Goal: Information Seeking & Learning: Learn about a topic

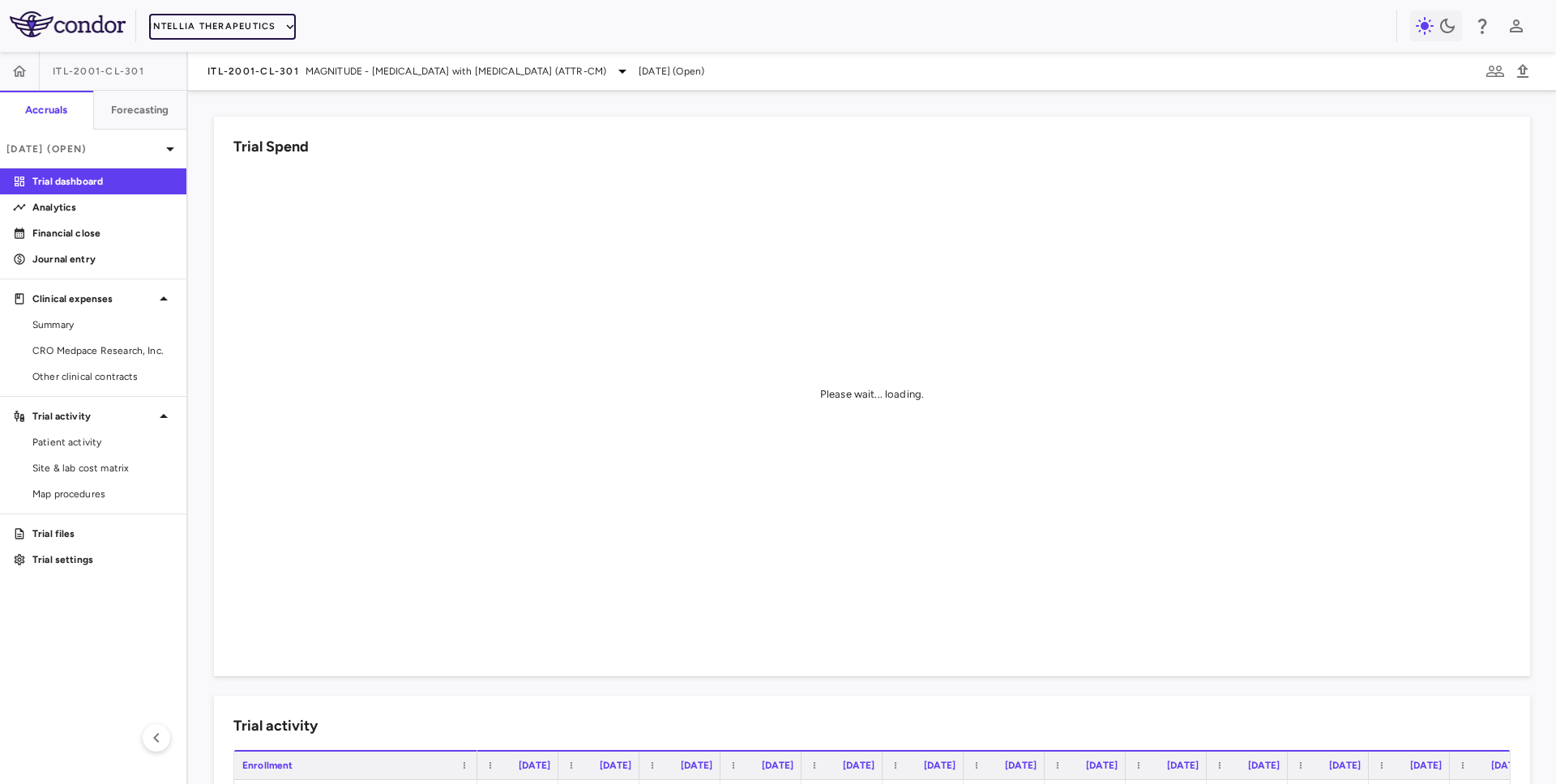
click at [240, 26] on button "Intellia Therapeutics" at bounding box center [222, 27] width 146 height 26
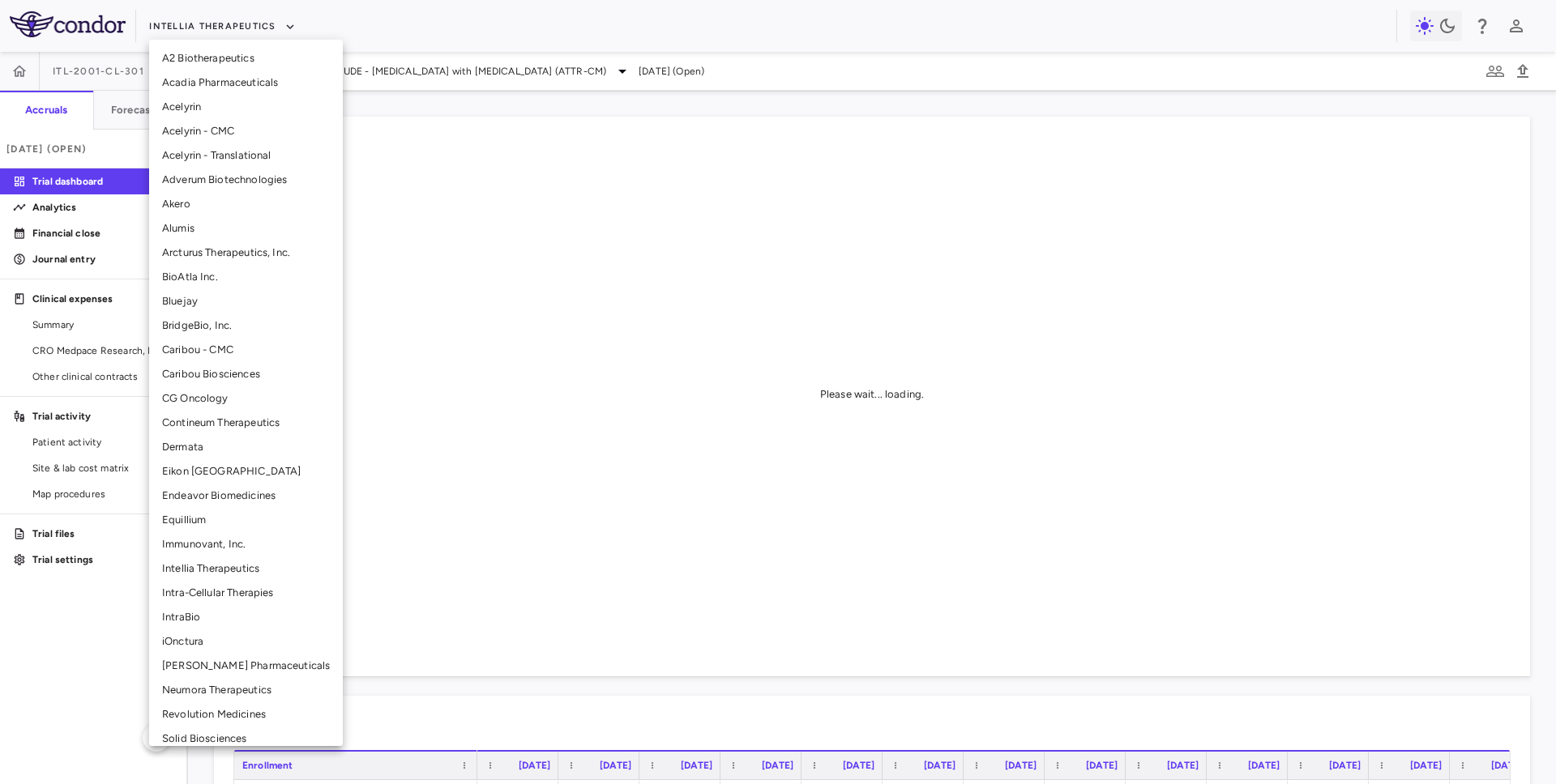
click at [191, 365] on li "Caribou Biosciences" at bounding box center [246, 374] width 194 height 25
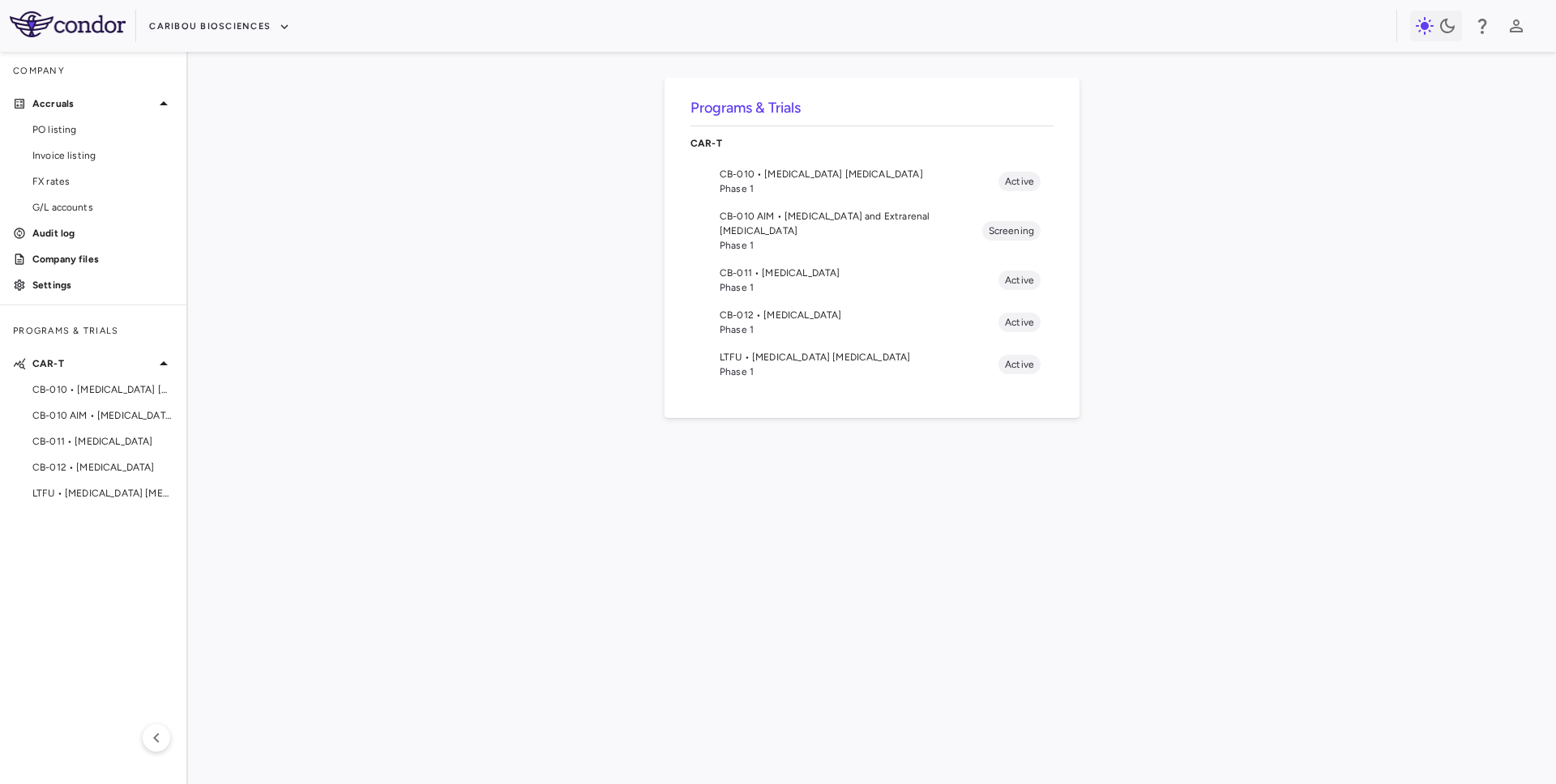
click at [788, 280] on span "Phase 1" at bounding box center [859, 287] width 279 height 15
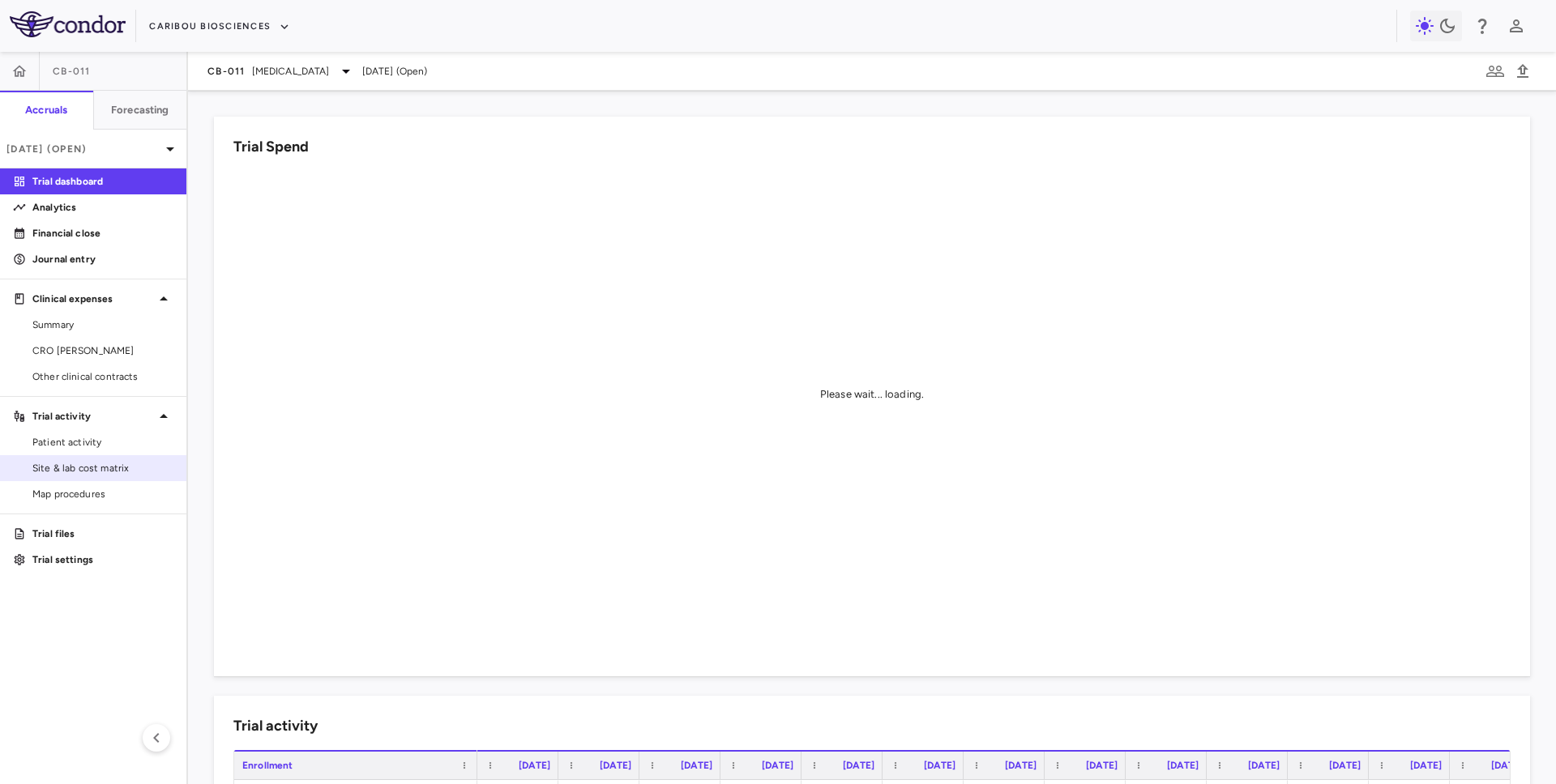
click at [95, 466] on span "Site & lab cost matrix" at bounding box center [103, 468] width 141 height 15
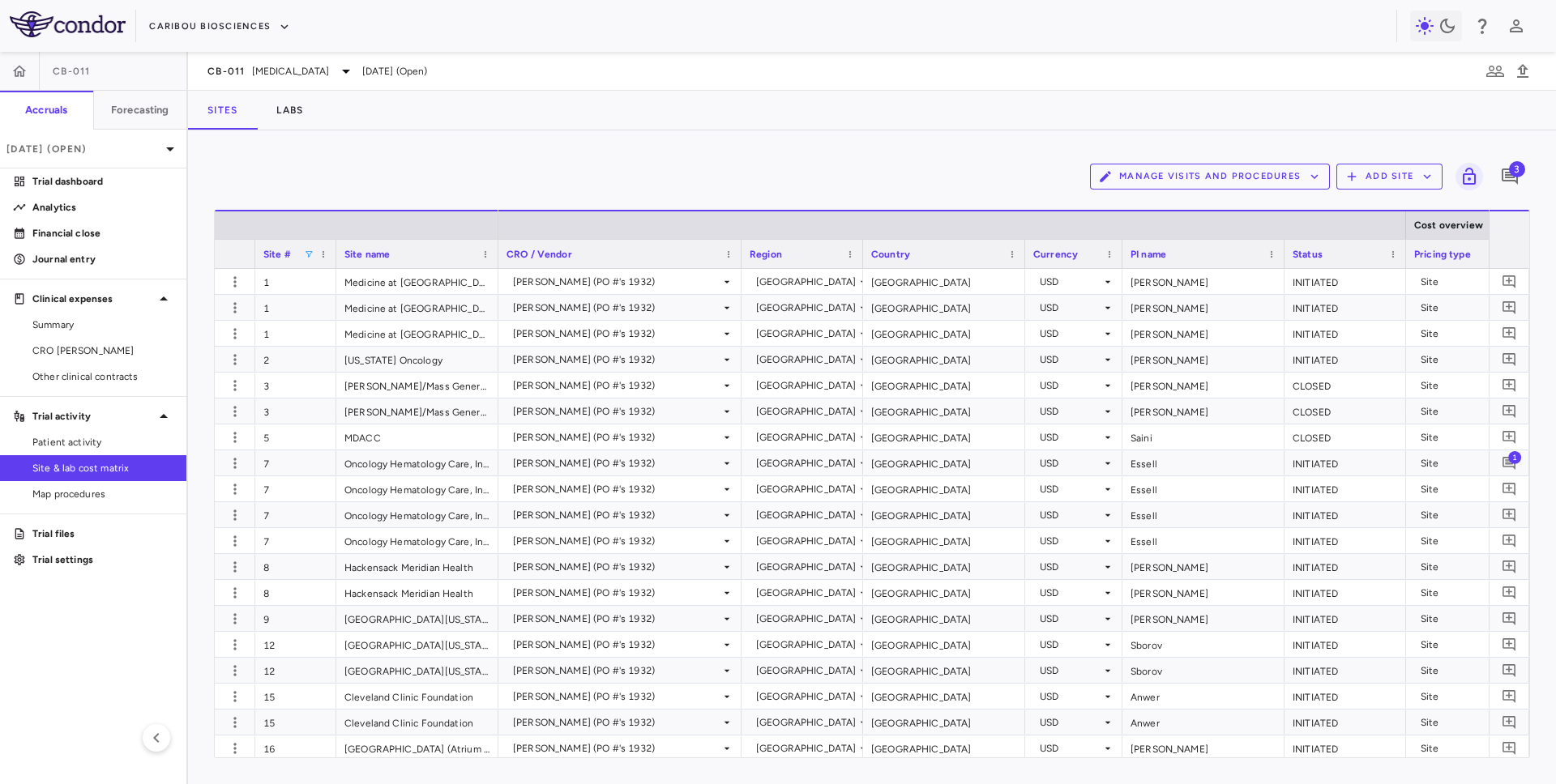
click at [309, 257] on span at bounding box center [309, 255] width 10 height 10
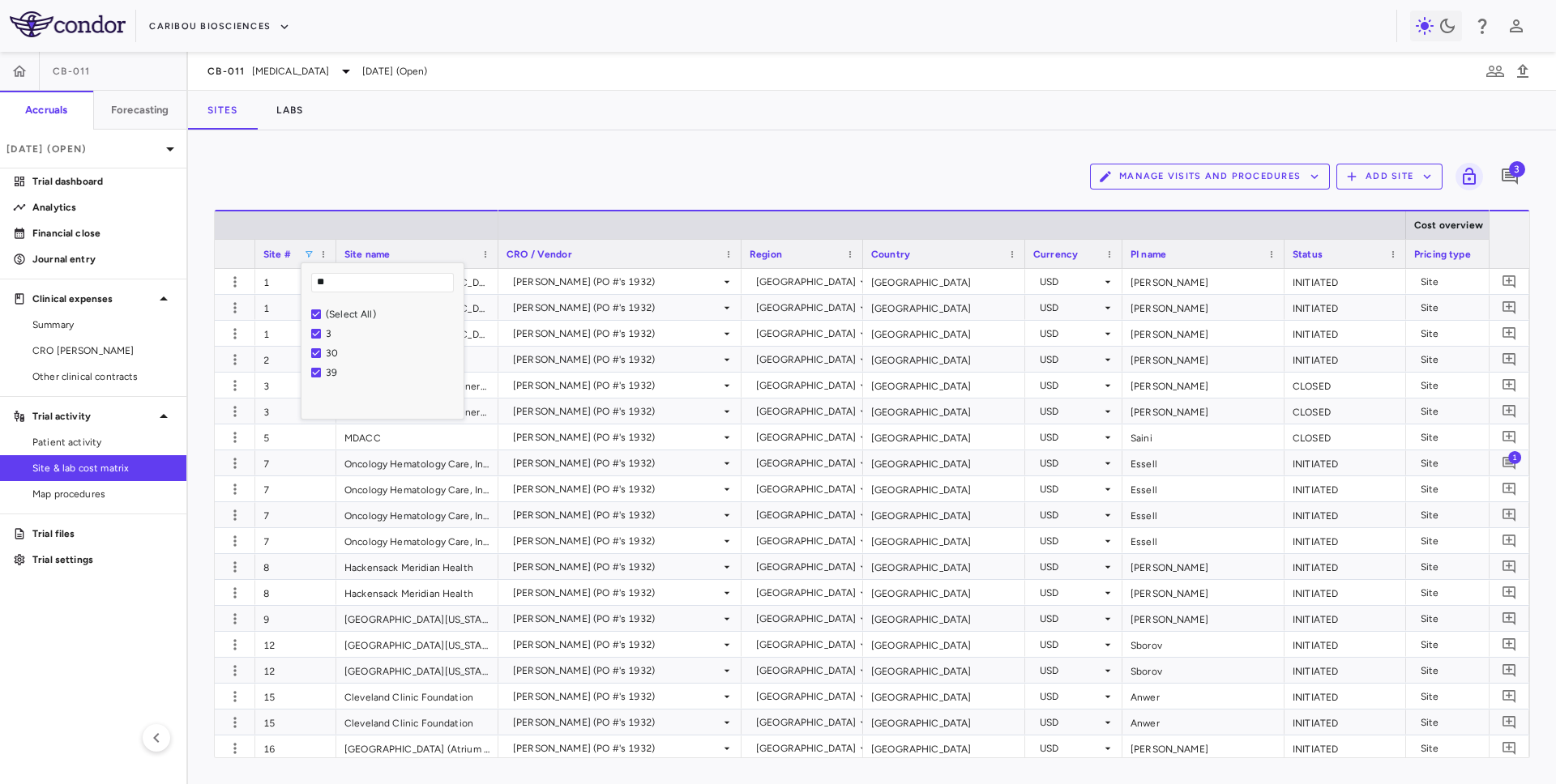
type input "**"
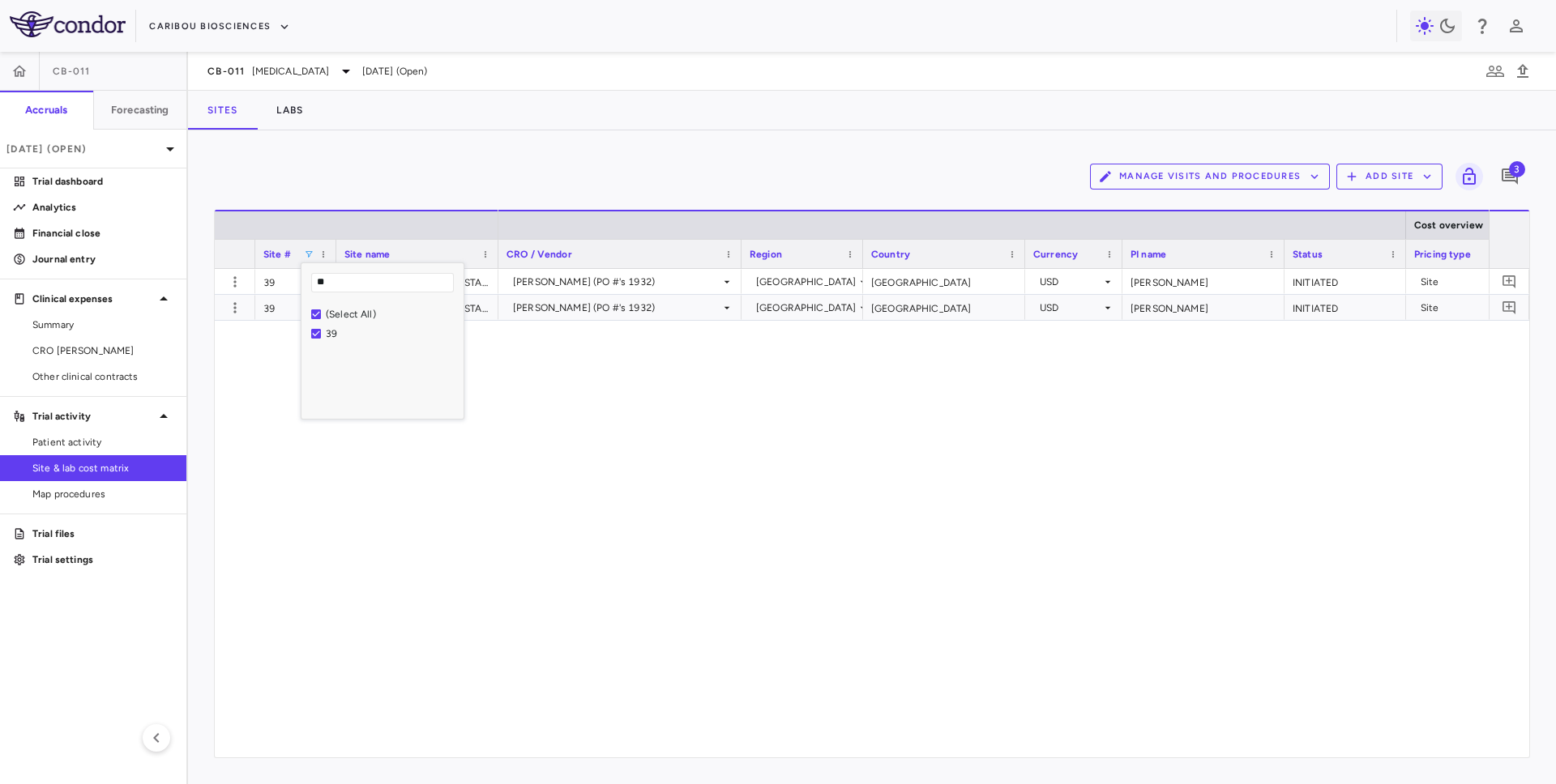
click at [627, 177] on div "Manage Visits and Procedures Add Site 3" at bounding box center [872, 176] width 1316 height 40
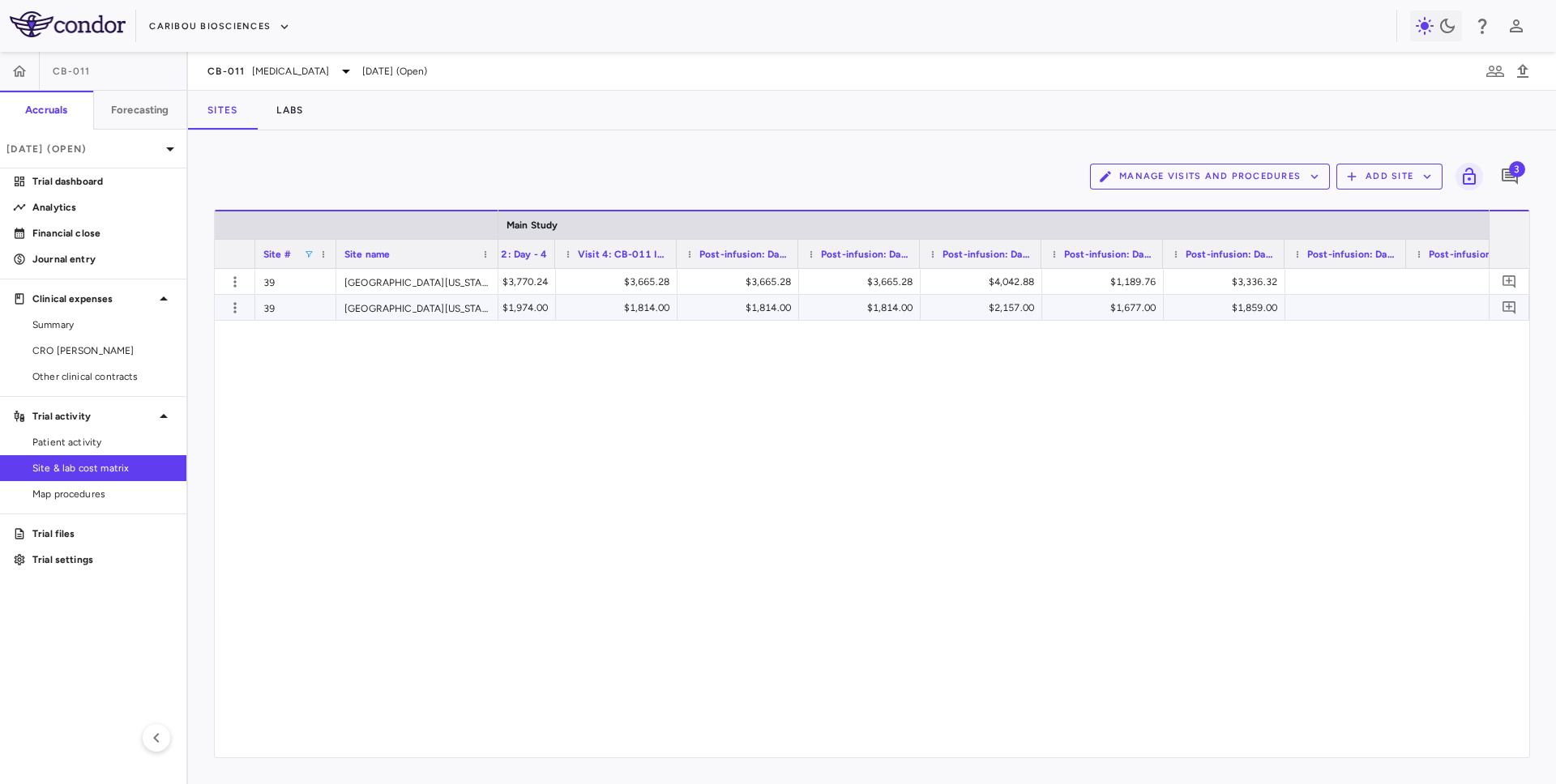
scroll to position [0, 2754]
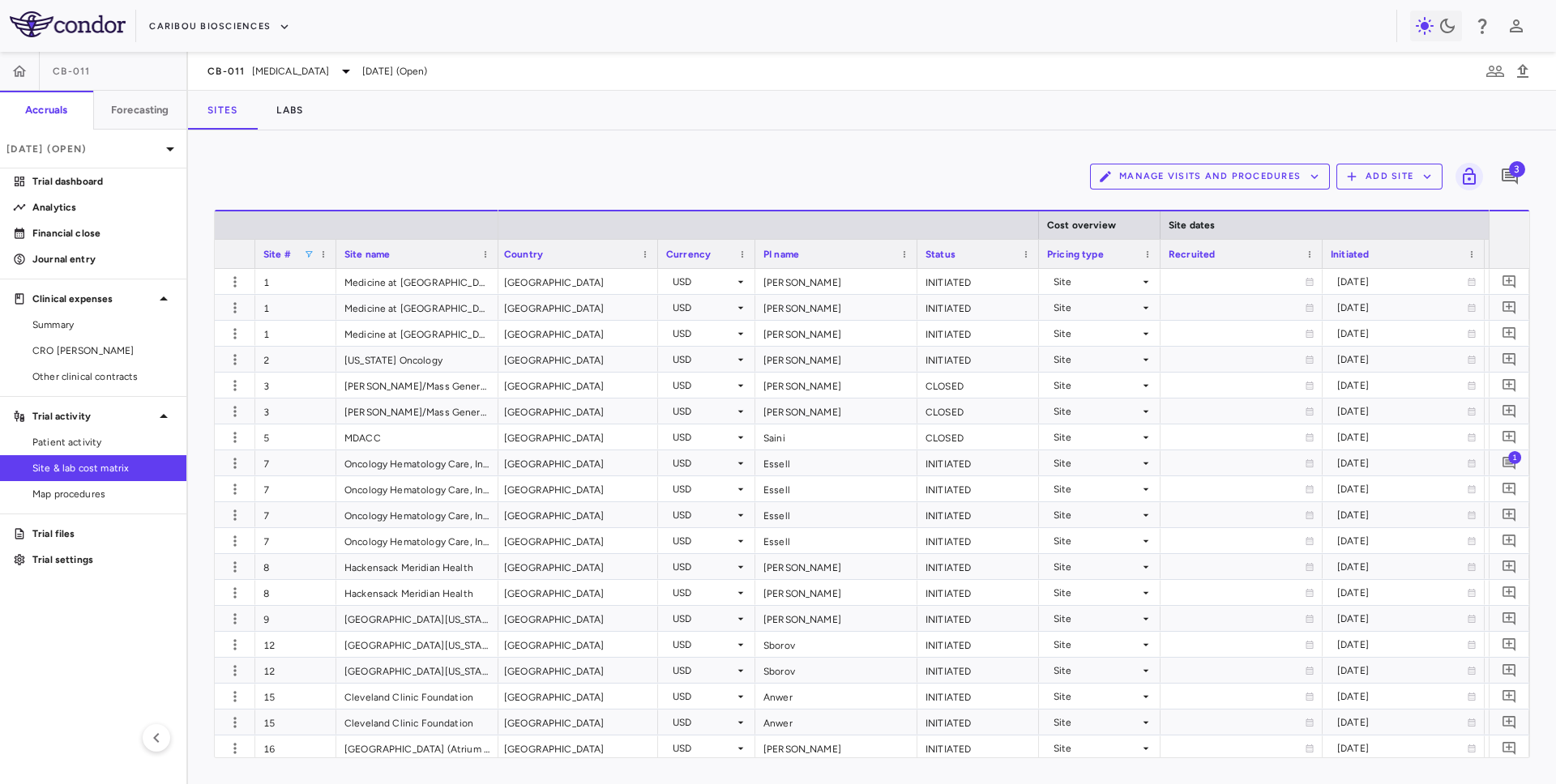
click at [310, 255] on span at bounding box center [309, 255] width 10 height 10
type input "**"
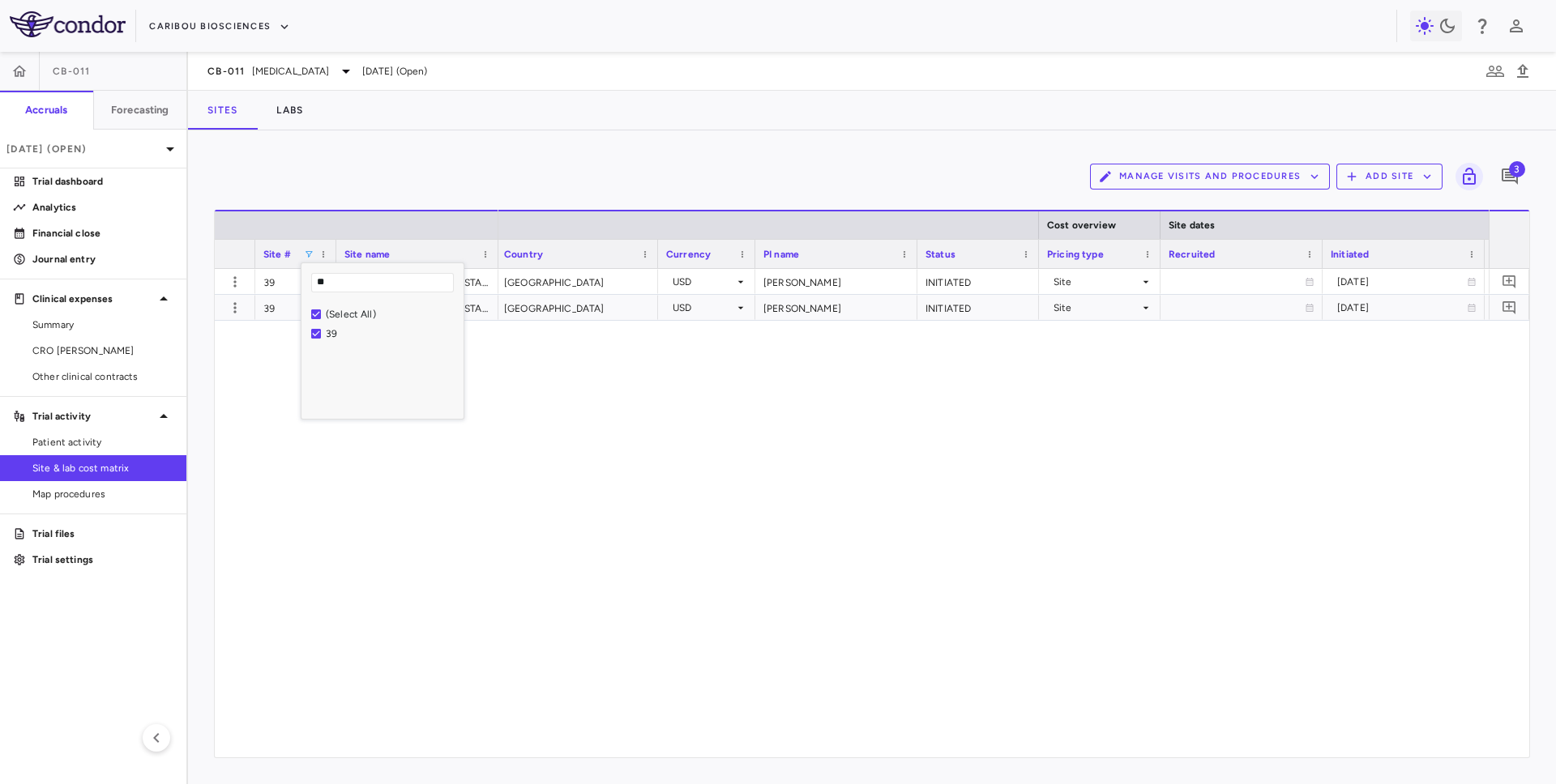
click at [921, 389] on div "[PERSON_NAME] (PO #'s 1932) [GEOGRAPHIC_DATA] [GEOGRAPHIC_DATA] USD [PERSON_NAM…" at bounding box center [994, 512] width 990 height 489
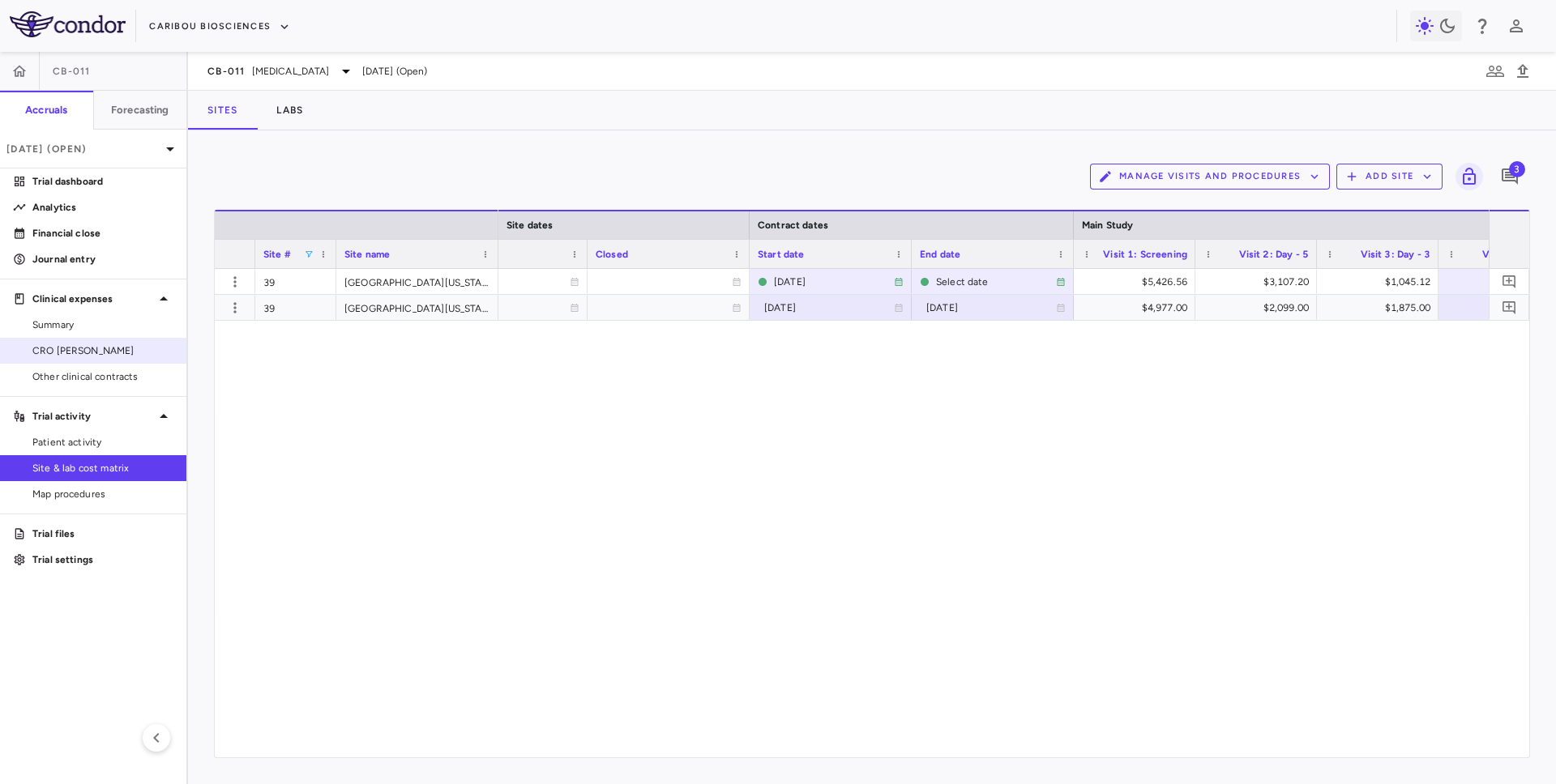
click at [118, 350] on span "CRO [PERSON_NAME]" at bounding box center [103, 351] width 141 height 15
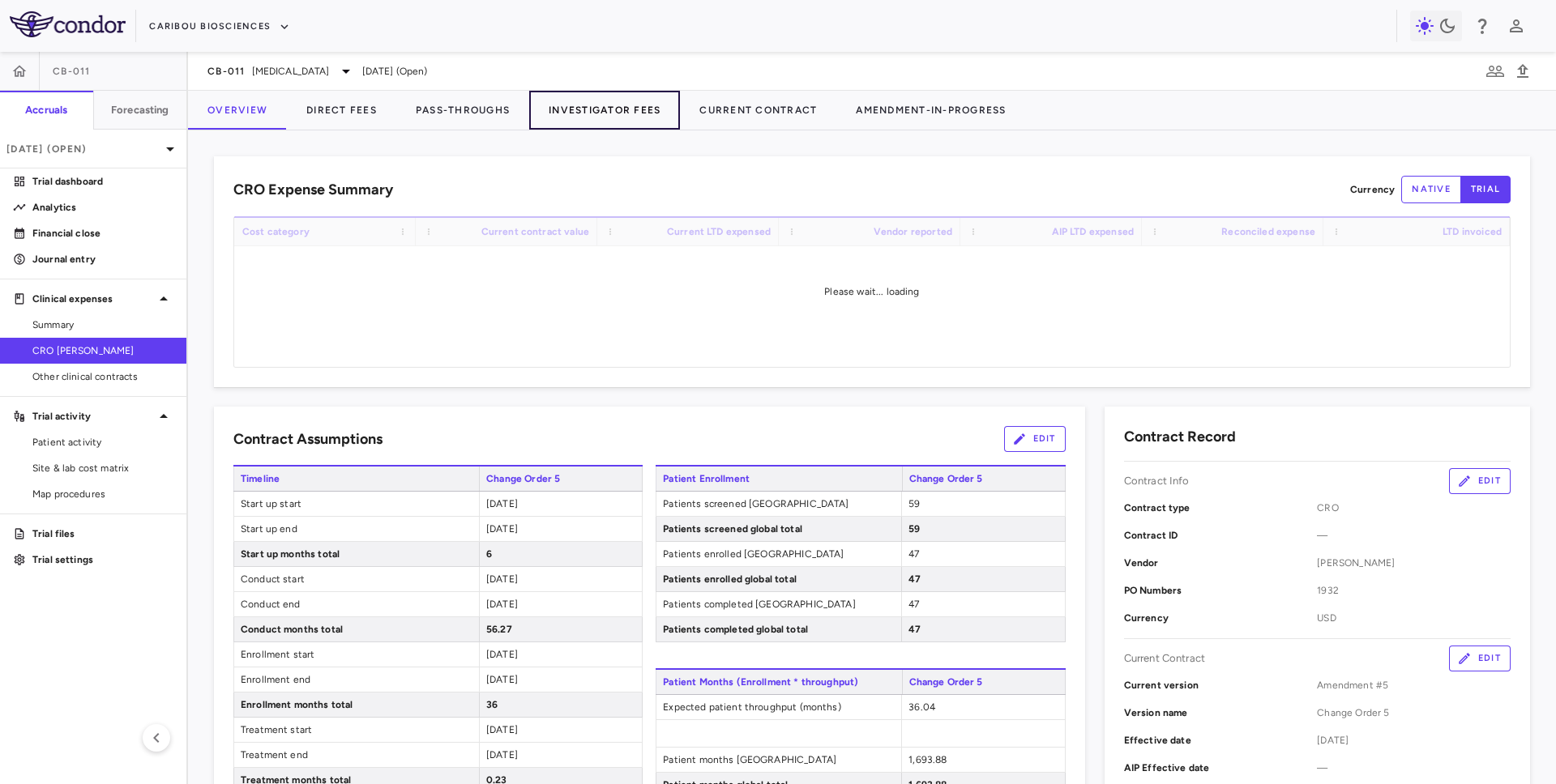
click at [645, 118] on button "Investigator Fees" at bounding box center [605, 110] width 151 height 39
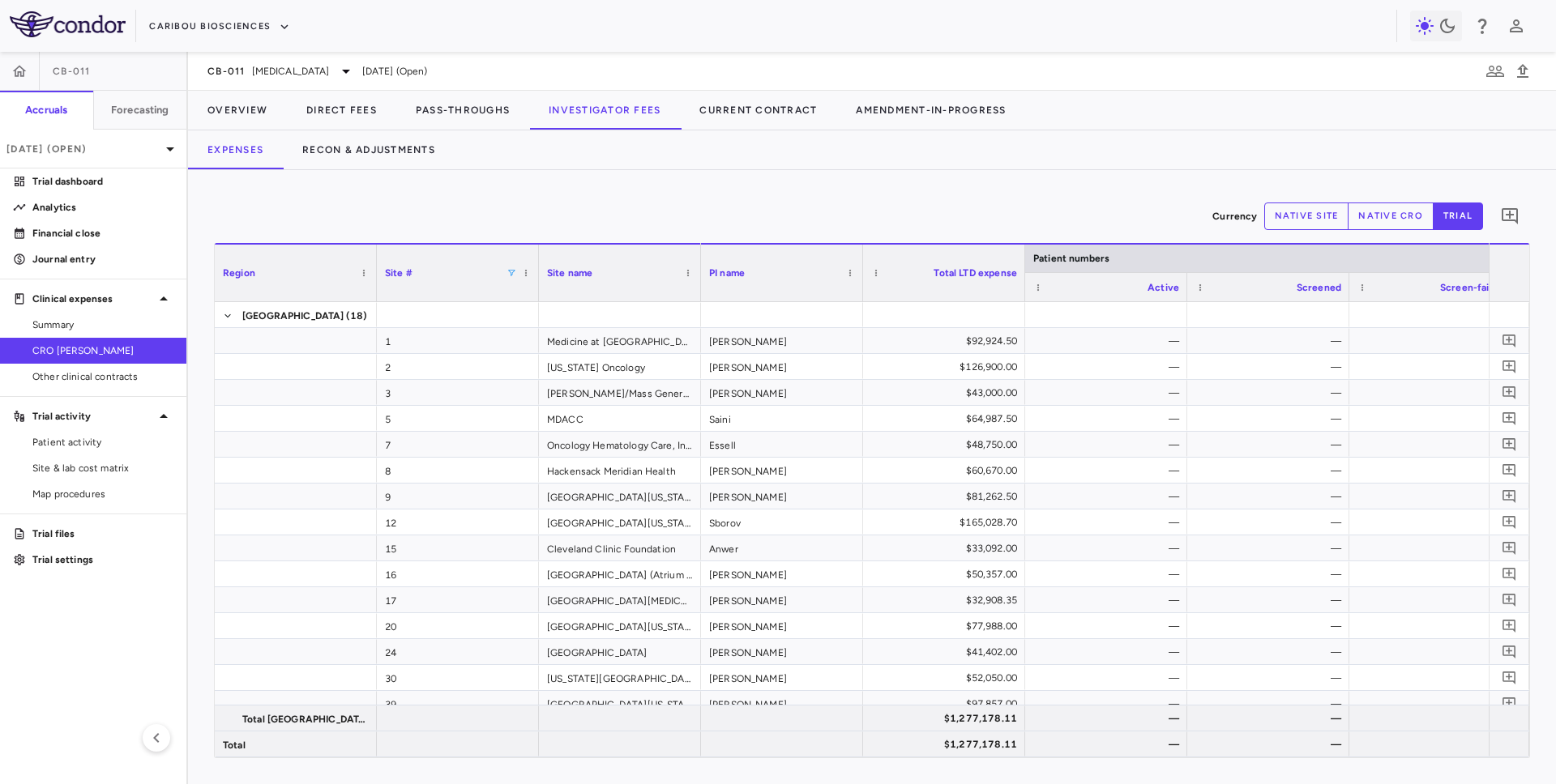
click at [513, 273] on span at bounding box center [512, 274] width 10 height 10
type input "**"
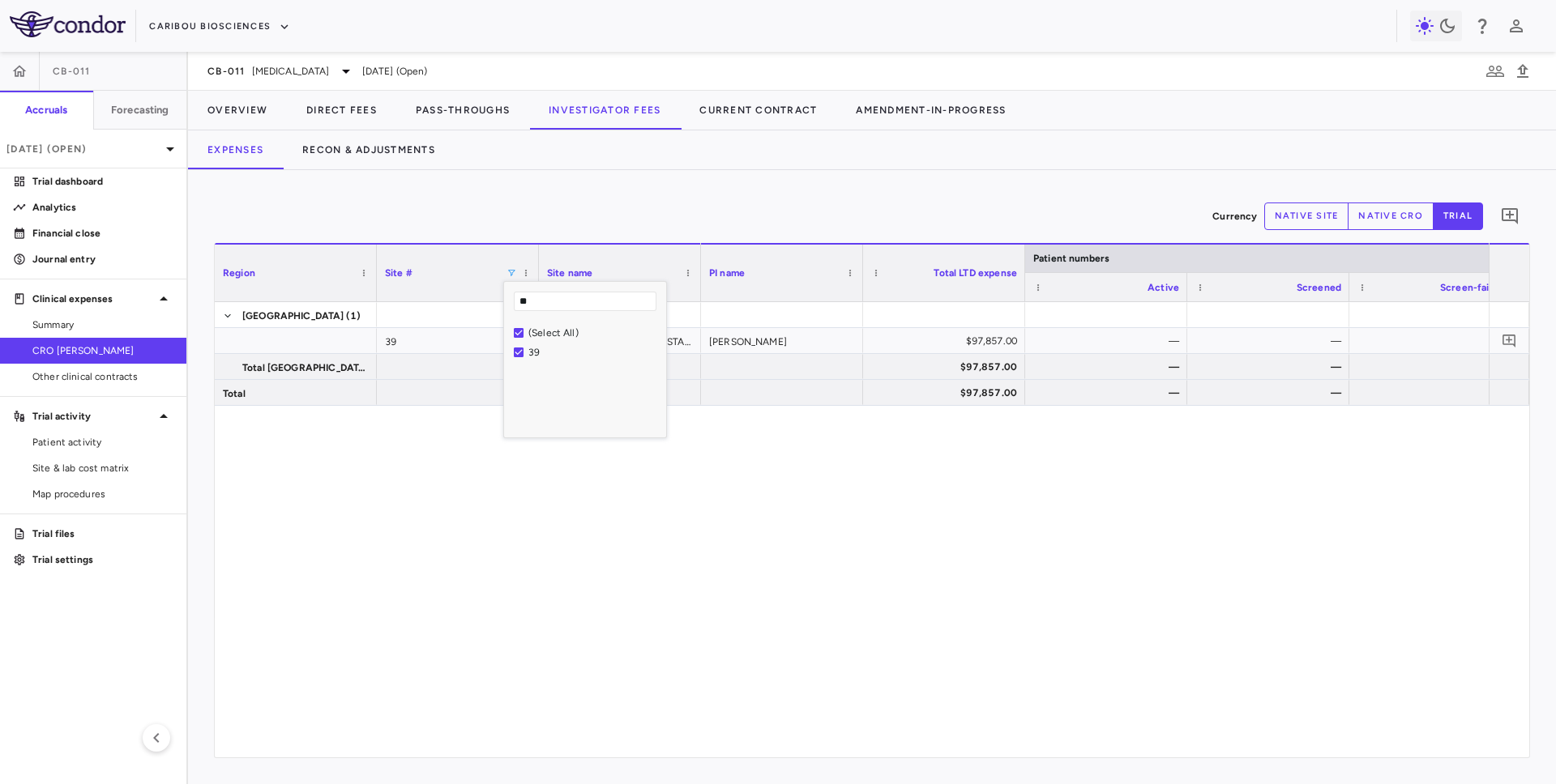
click at [852, 186] on div "Currency native site native cro trial 0 Press ENTER to sort. Press ALT DOWN to …" at bounding box center [871, 477] width 1368 height 614
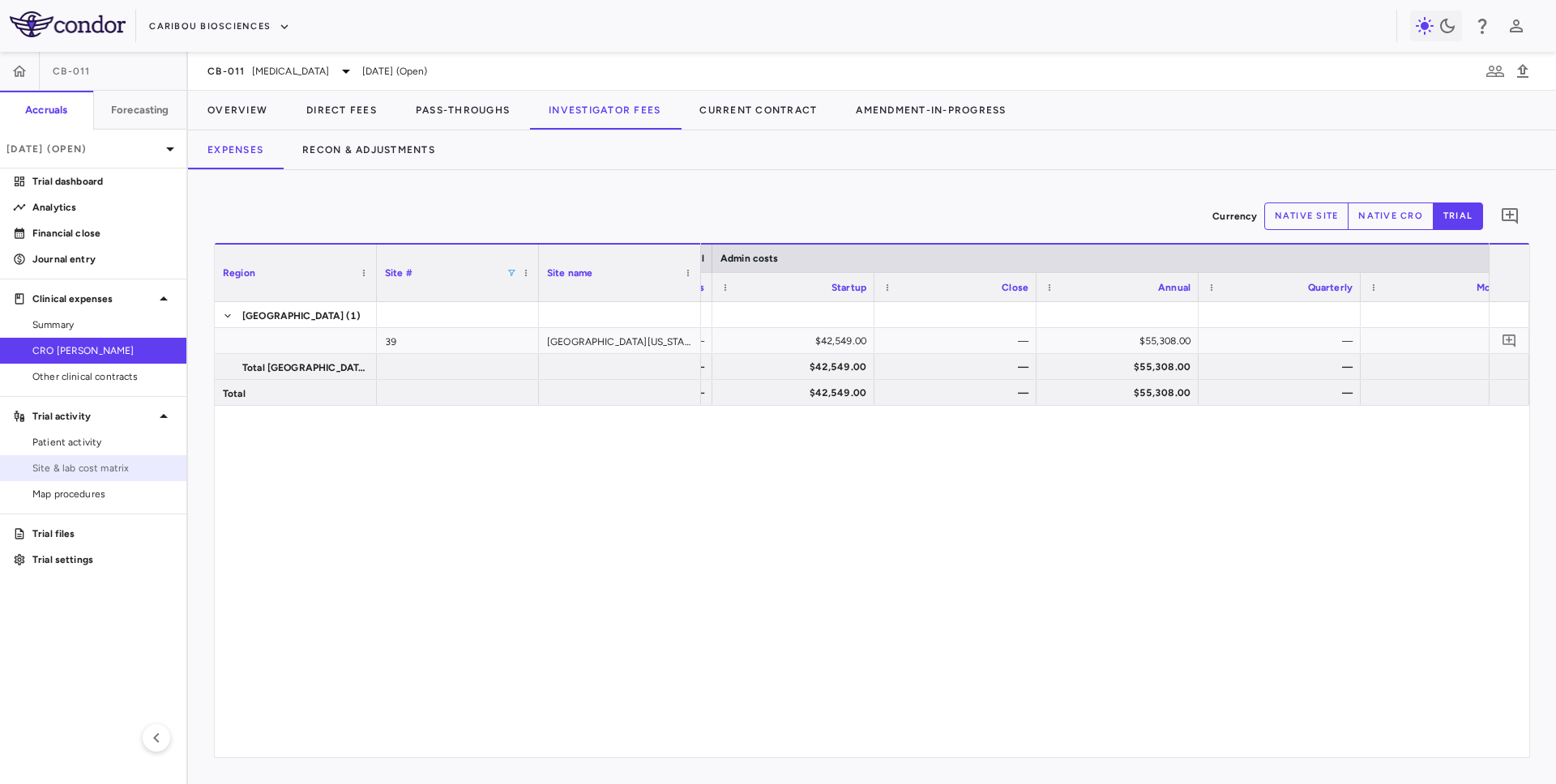
click at [115, 472] on span "Site & lab cost matrix" at bounding box center [103, 468] width 141 height 15
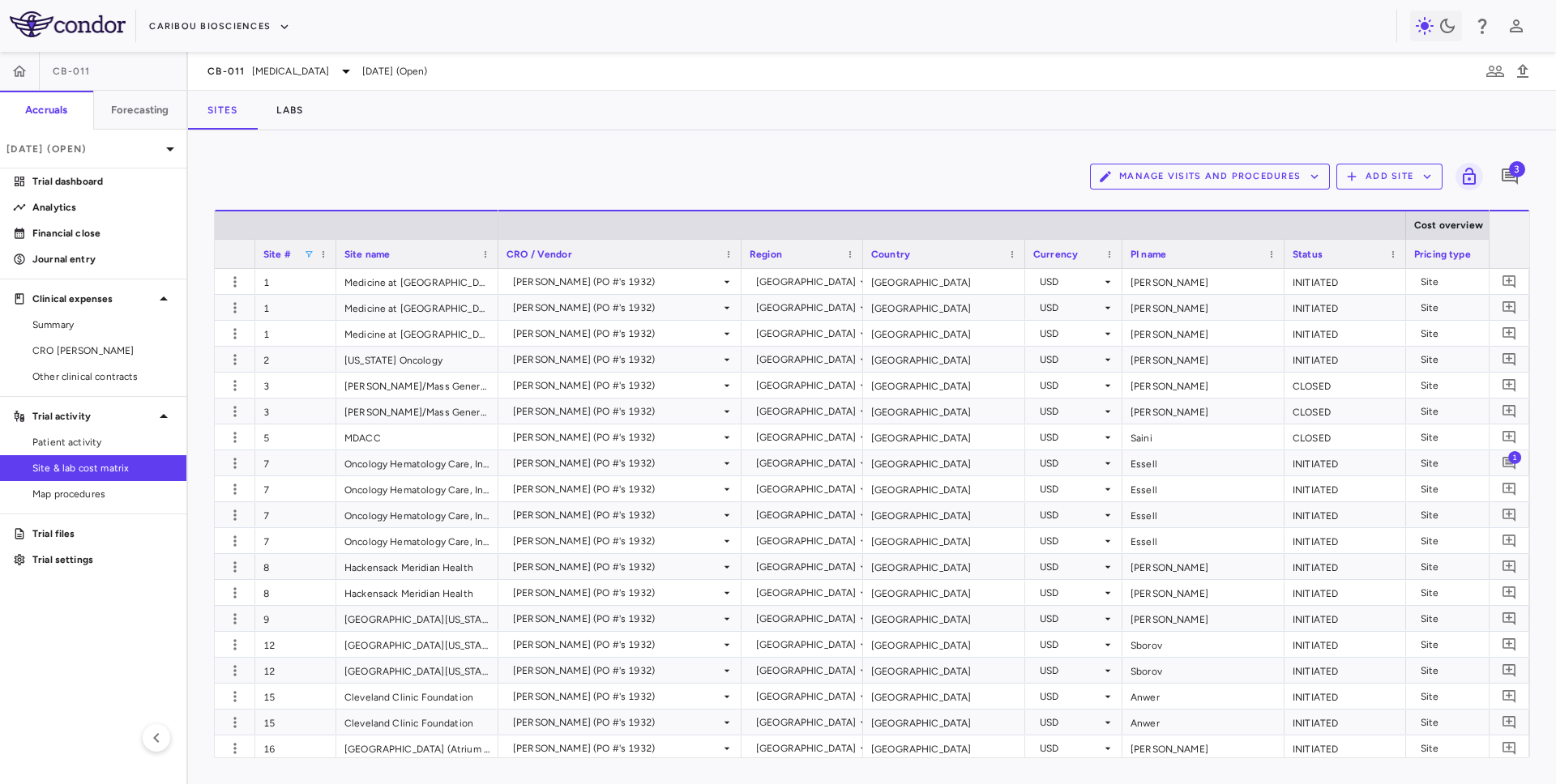
click at [309, 257] on span at bounding box center [309, 255] width 10 height 10
type input "**"
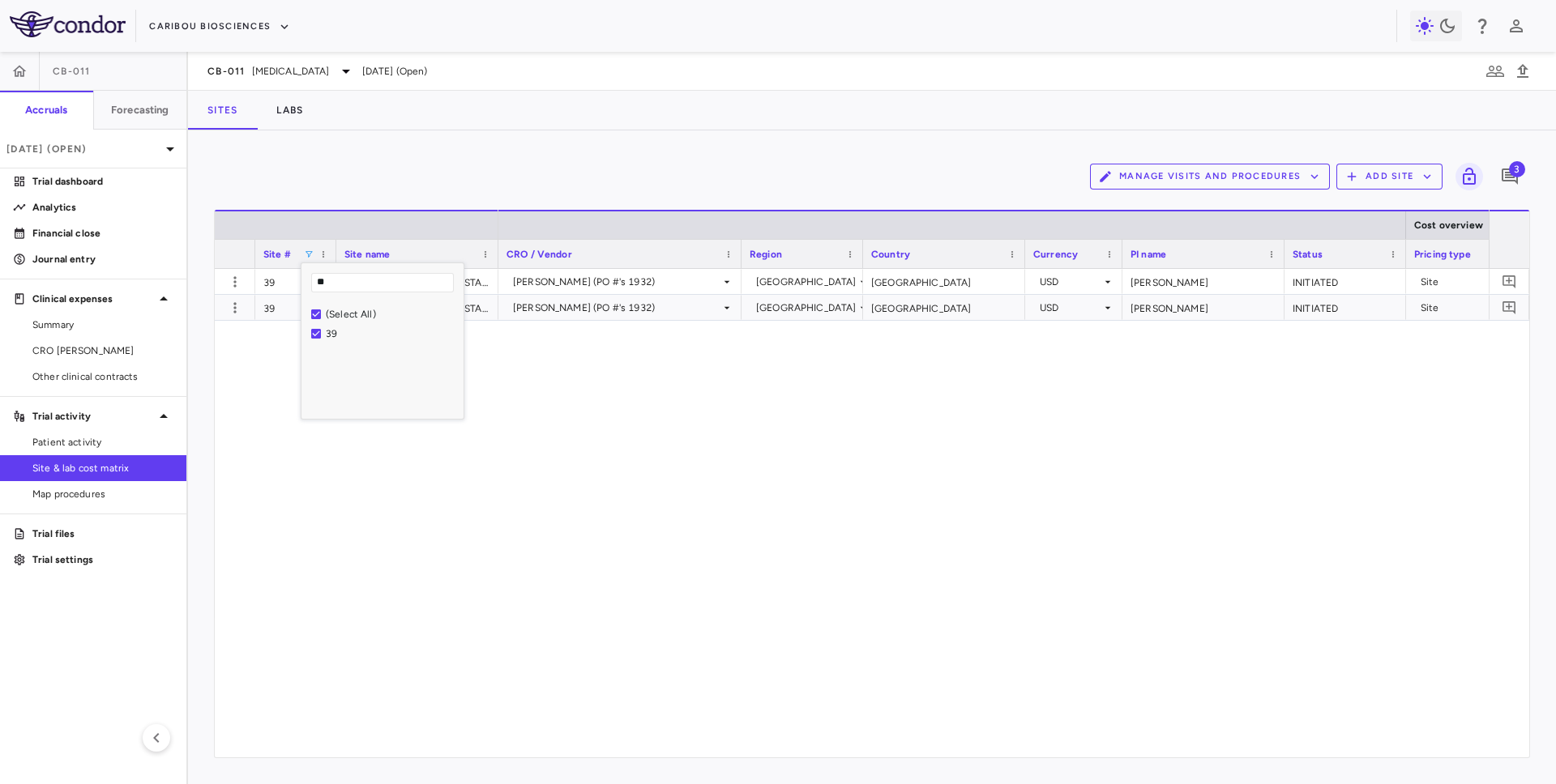
click at [695, 420] on div "[PERSON_NAME] (PO #'s 1932) [GEOGRAPHIC_DATA] [GEOGRAPHIC_DATA] USD [PERSON_NAM…" at bounding box center [994, 512] width 990 height 489
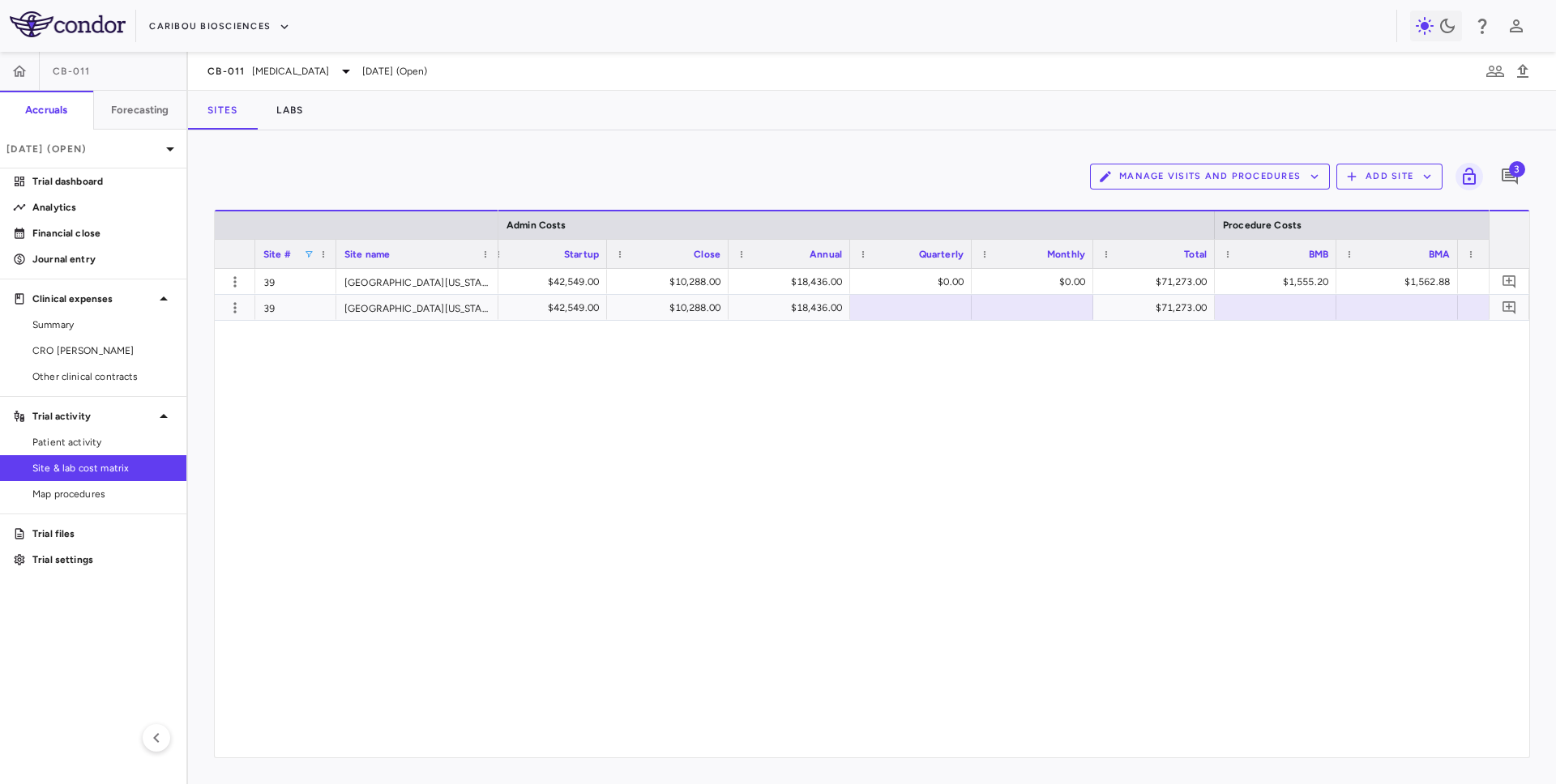
click at [926, 427] on div "$0.00 $99,428.29 $42,549.00 $10,288.00 $18,436.00 $0.00 $0.00 $71,273.00 $1,555…" at bounding box center [994, 512] width 990 height 489
click at [309, 259] on span at bounding box center [309, 255] width 10 height 10
type input "*"
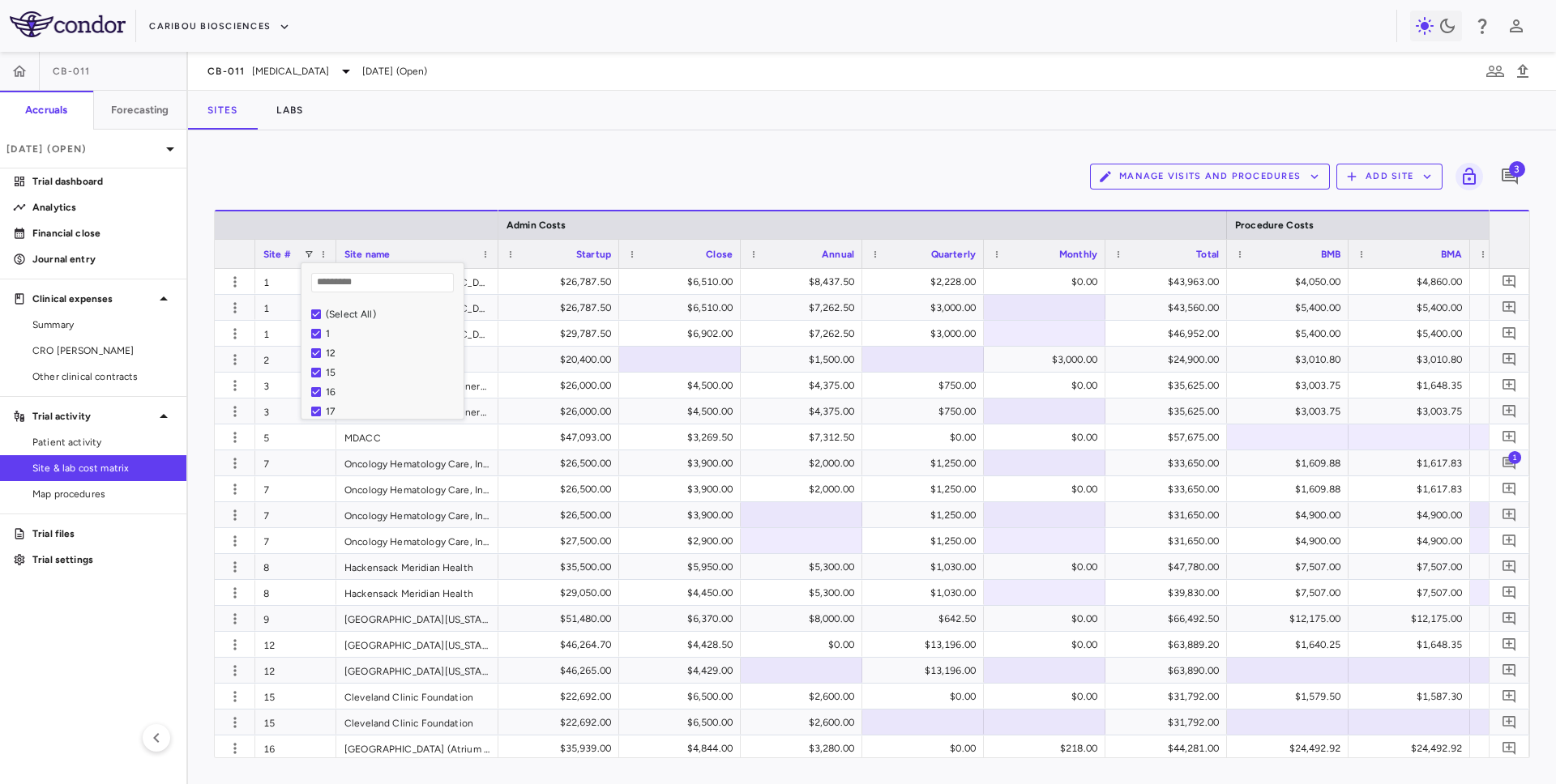
click at [541, 169] on div "Manage Visits and Procedures Add Site 3" at bounding box center [872, 176] width 1316 height 40
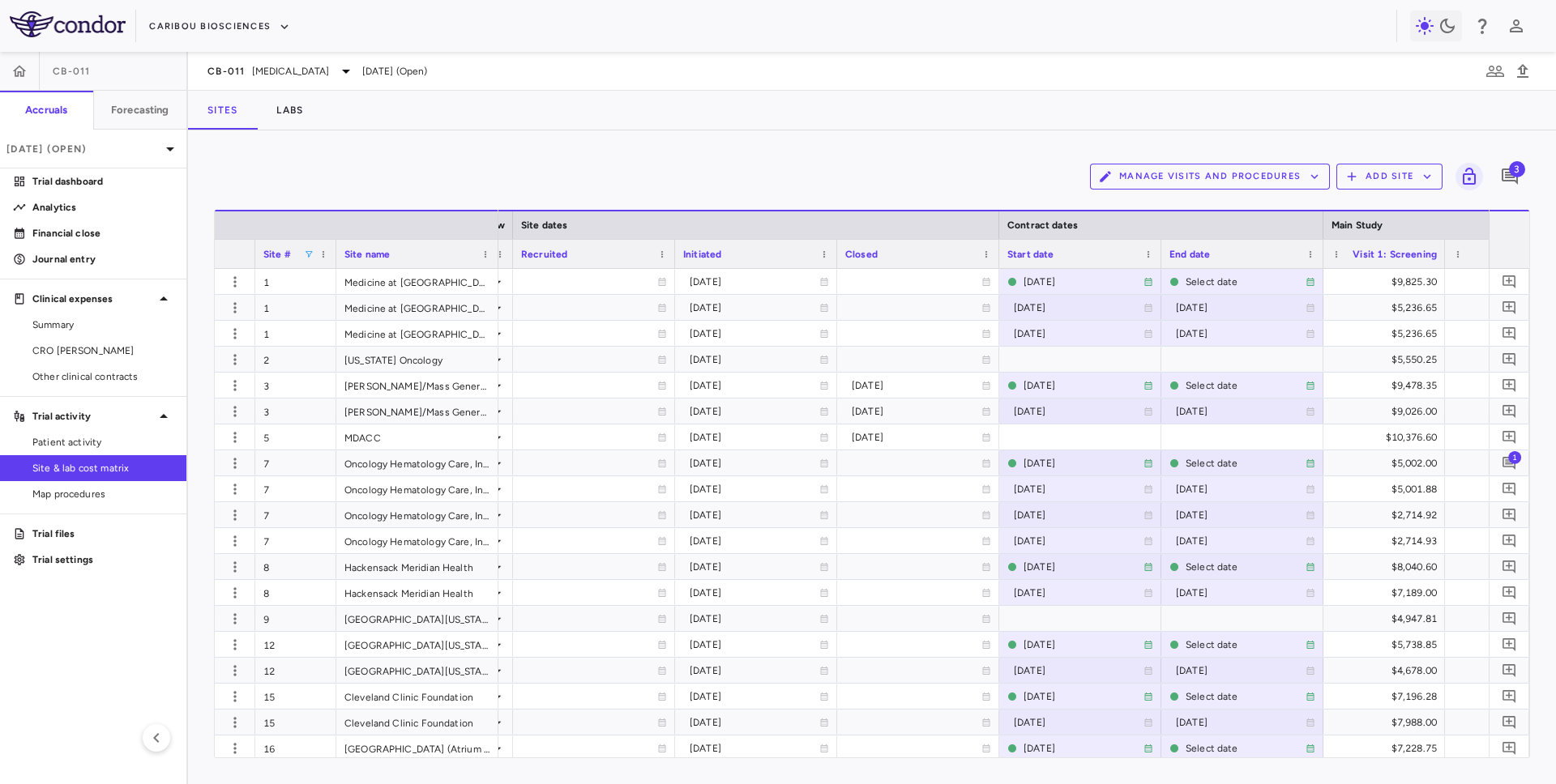
click at [310, 256] on span at bounding box center [309, 255] width 10 height 10
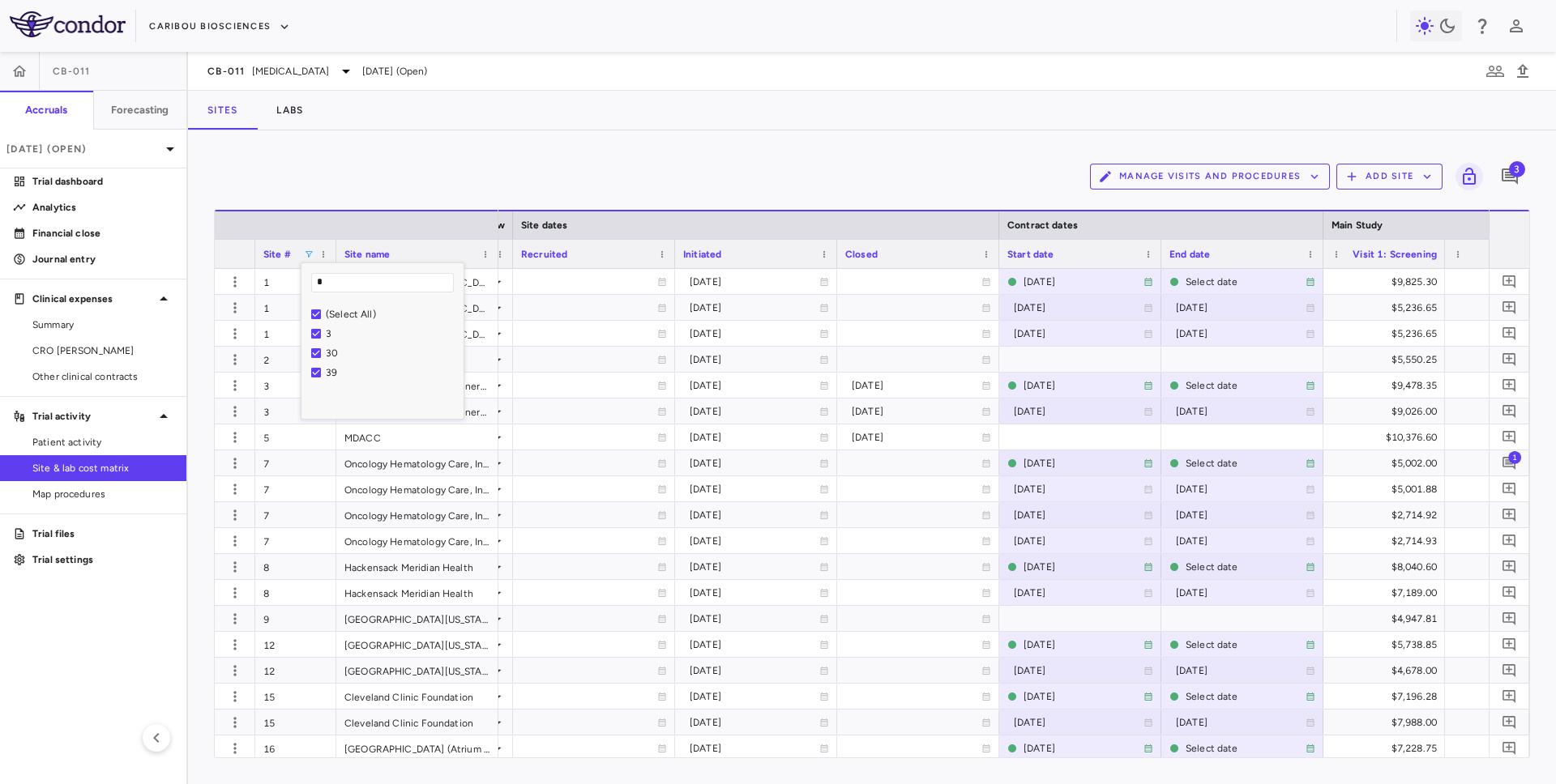
type input "*"
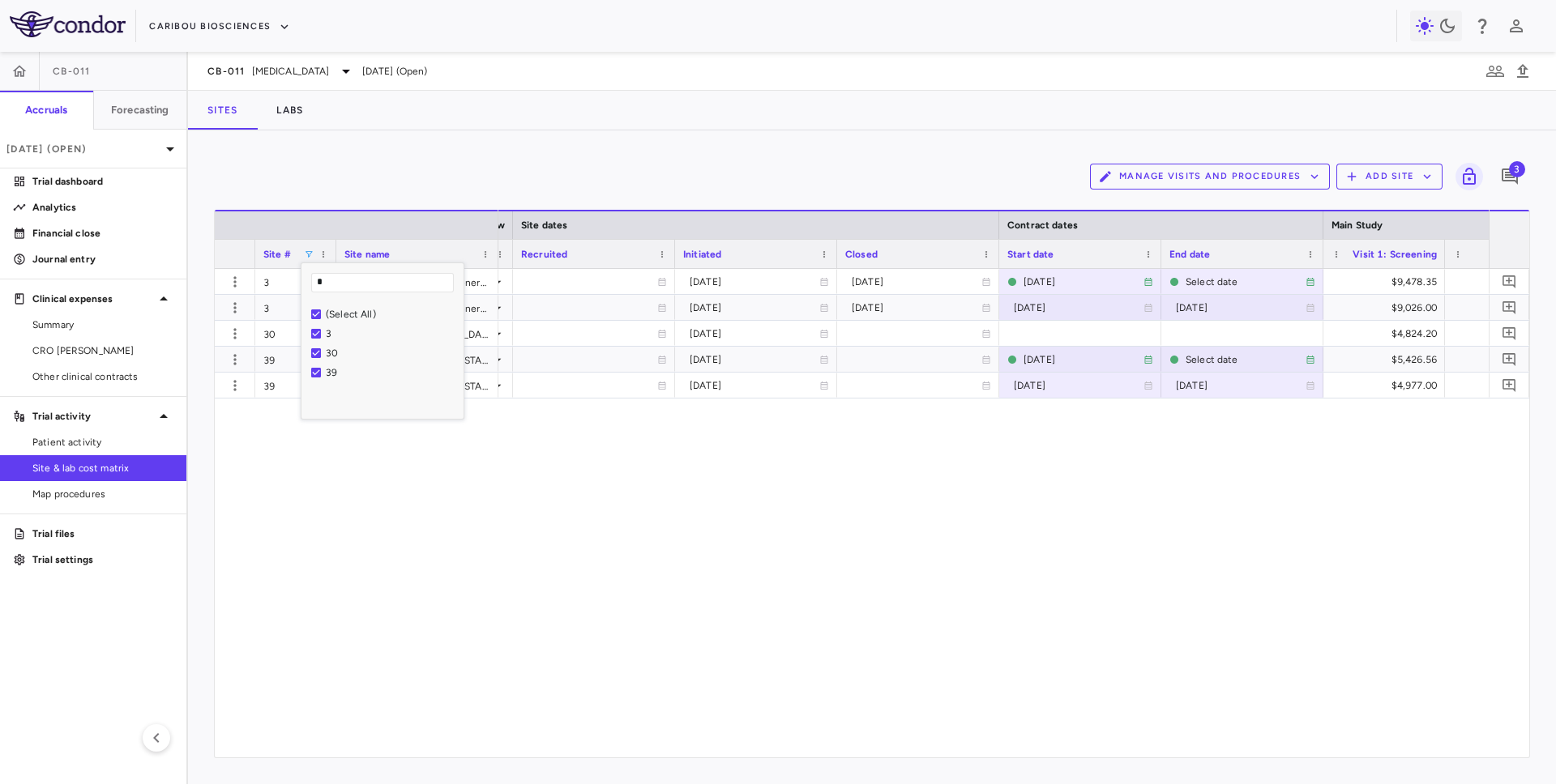
click at [693, 151] on div "Manage Visits and Procedures Add Site 3 Press ENTER to sort. Press ALT DOWN to …" at bounding box center [871, 457] width 1368 height 654
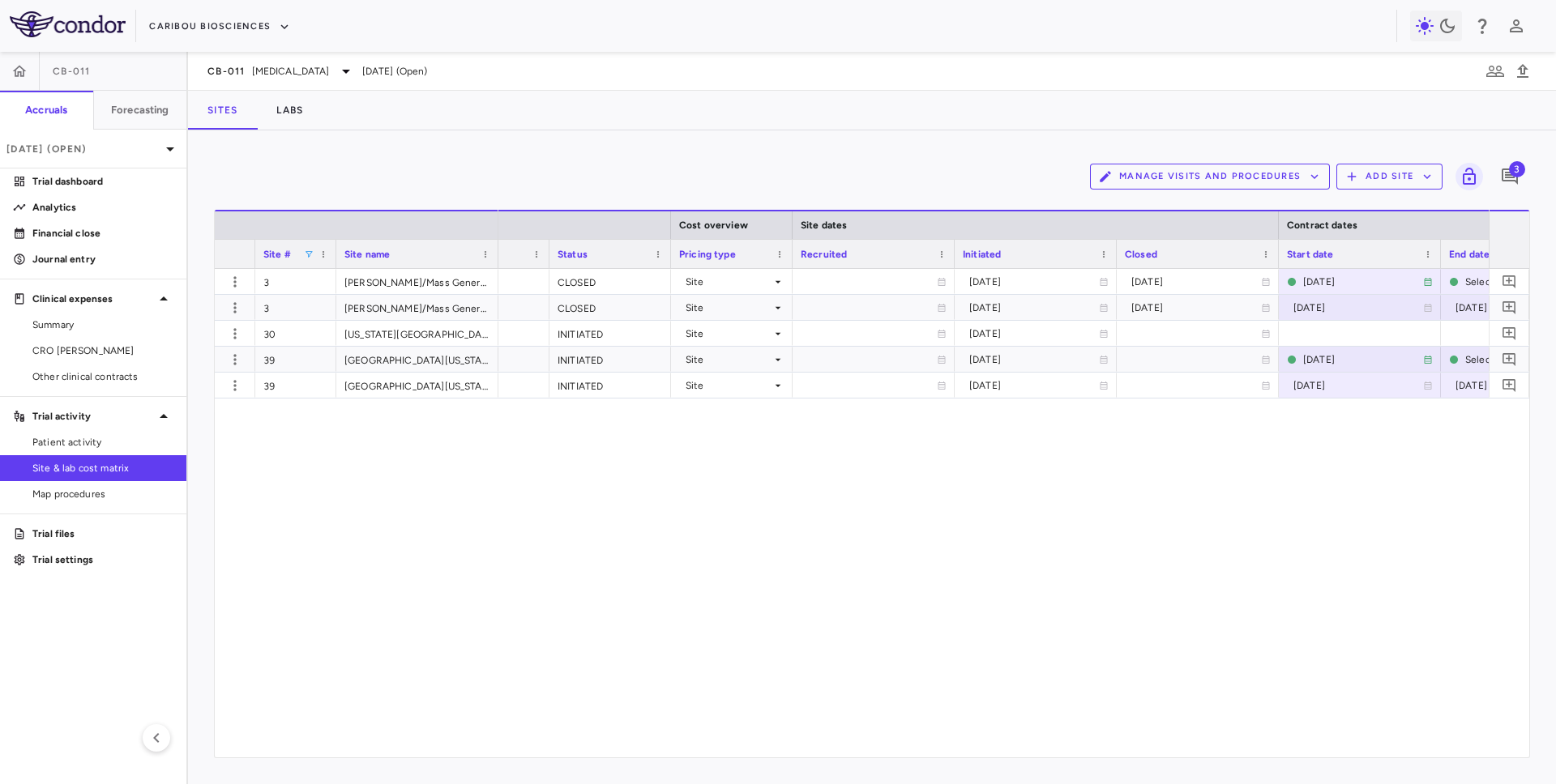
click at [309, 257] on span at bounding box center [309, 255] width 10 height 10
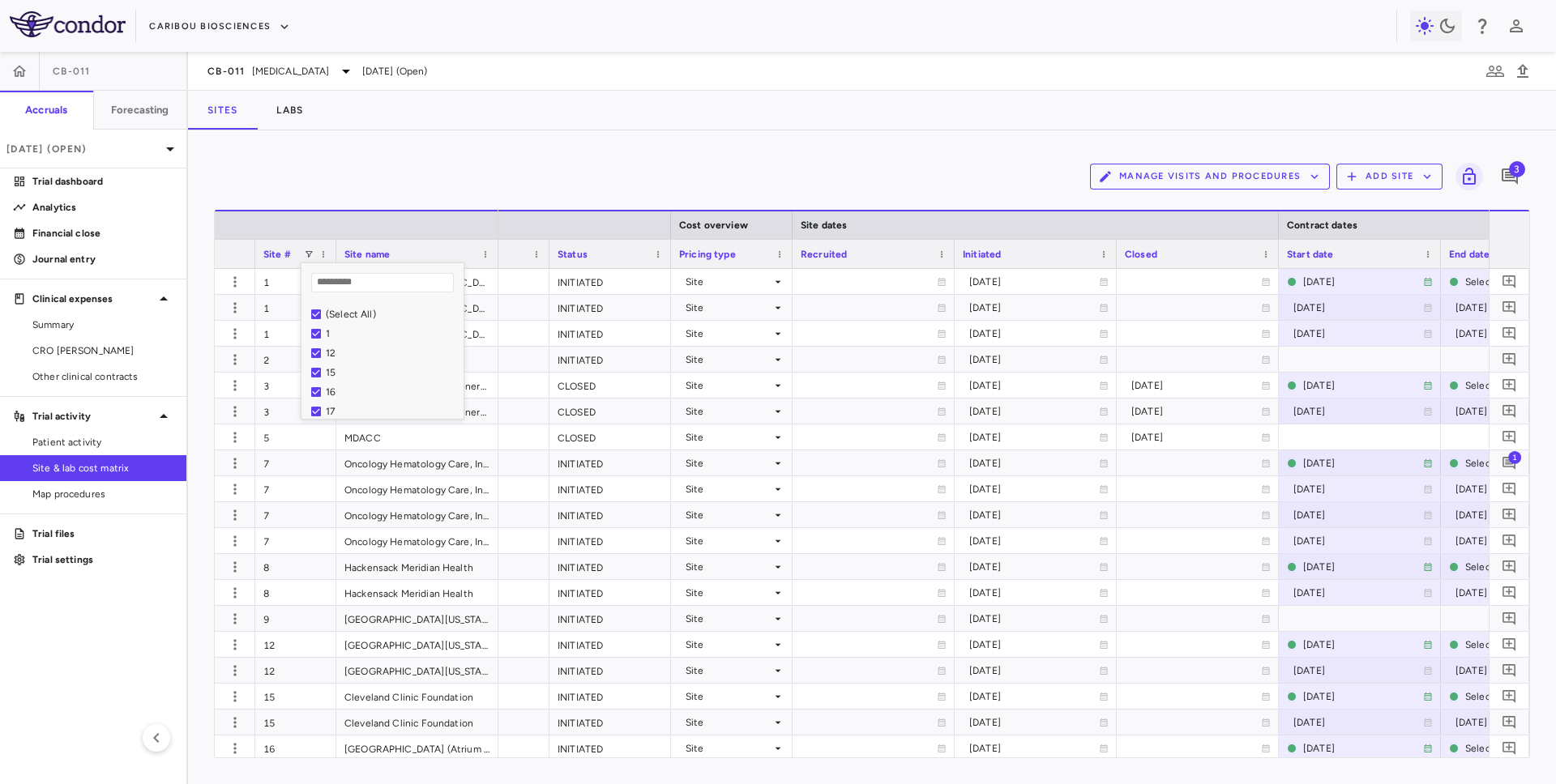
click at [403, 175] on div "Manage Visits and Procedures Add Site 3" at bounding box center [872, 176] width 1316 height 40
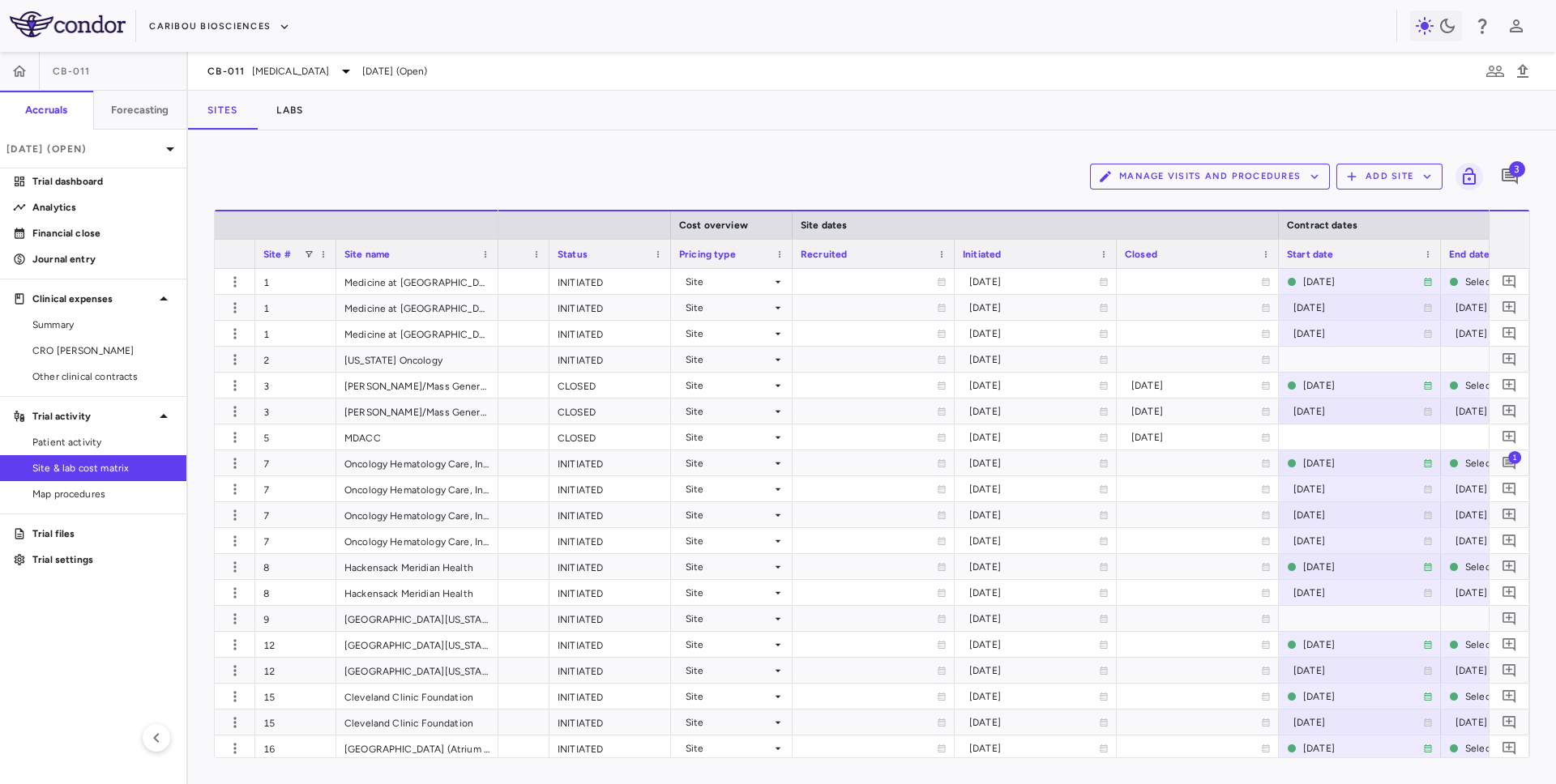
click at [312, 260] on div "Site #" at bounding box center [296, 254] width 65 height 29
click at [309, 258] on span at bounding box center [309, 255] width 10 height 10
type input "*"
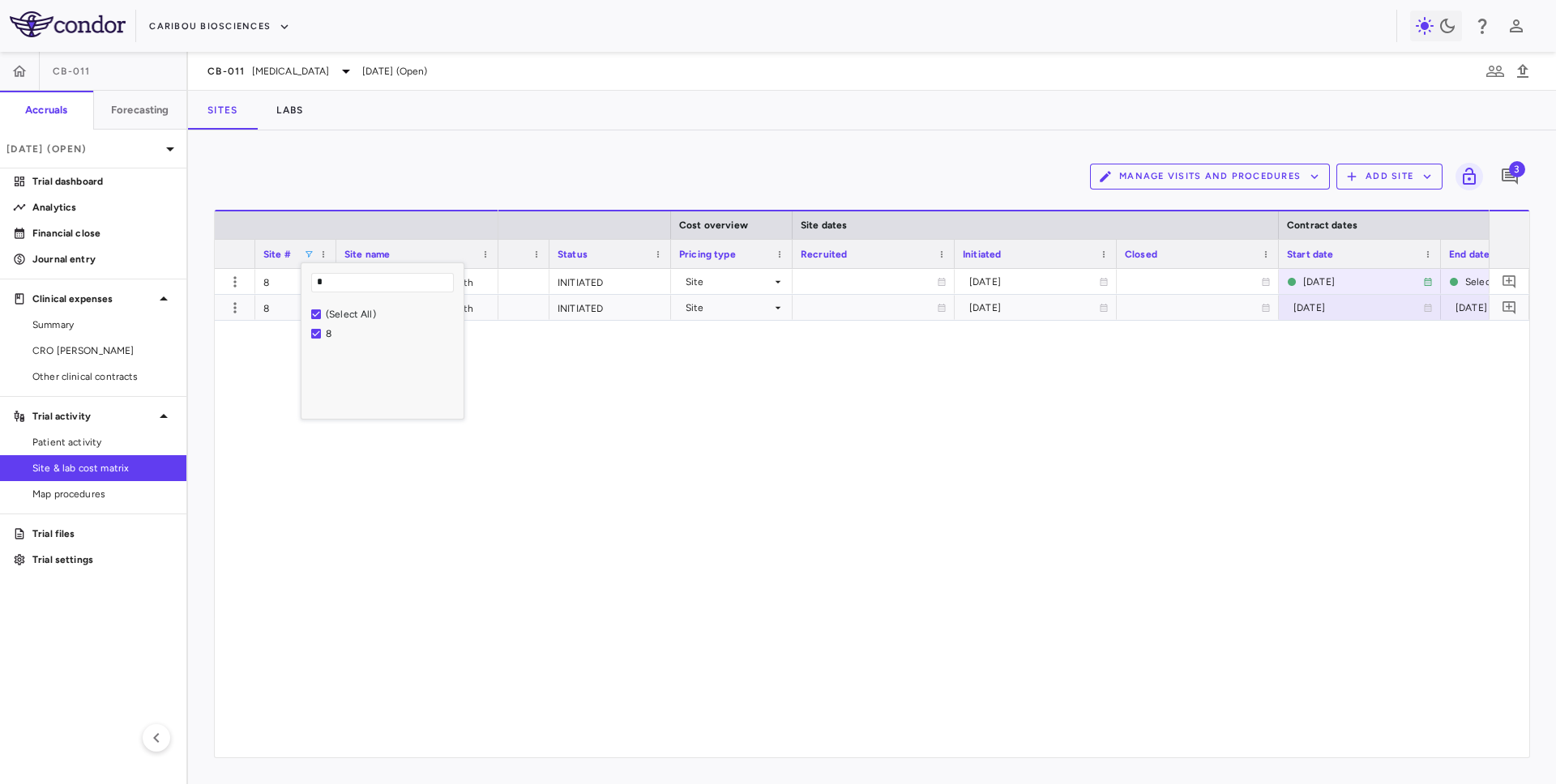
click at [516, 156] on div "Manage Visits and Procedures Add Site 3" at bounding box center [872, 176] width 1316 height 40
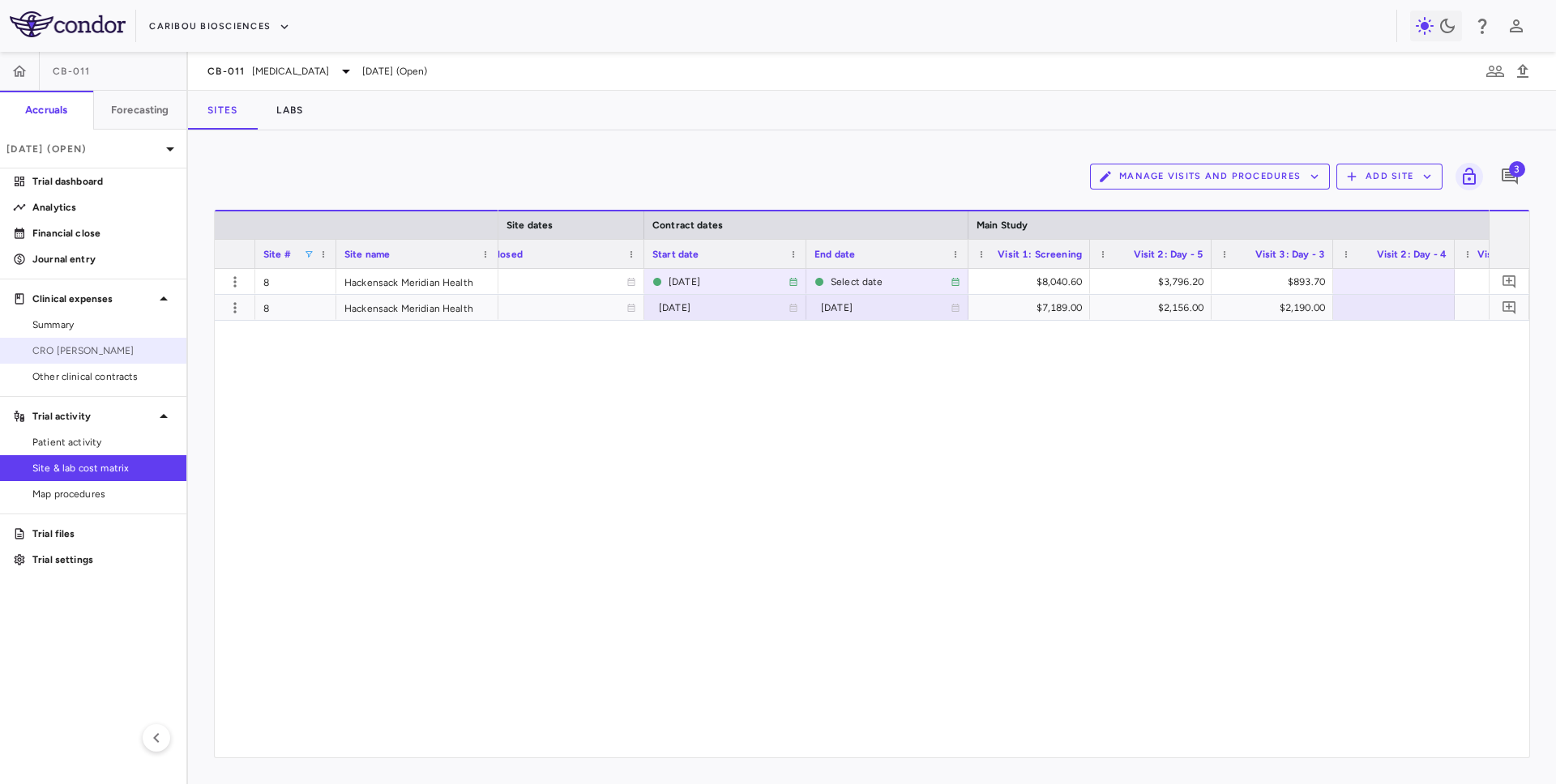
click at [115, 341] on link "CRO [PERSON_NAME]" at bounding box center [93, 351] width 187 height 25
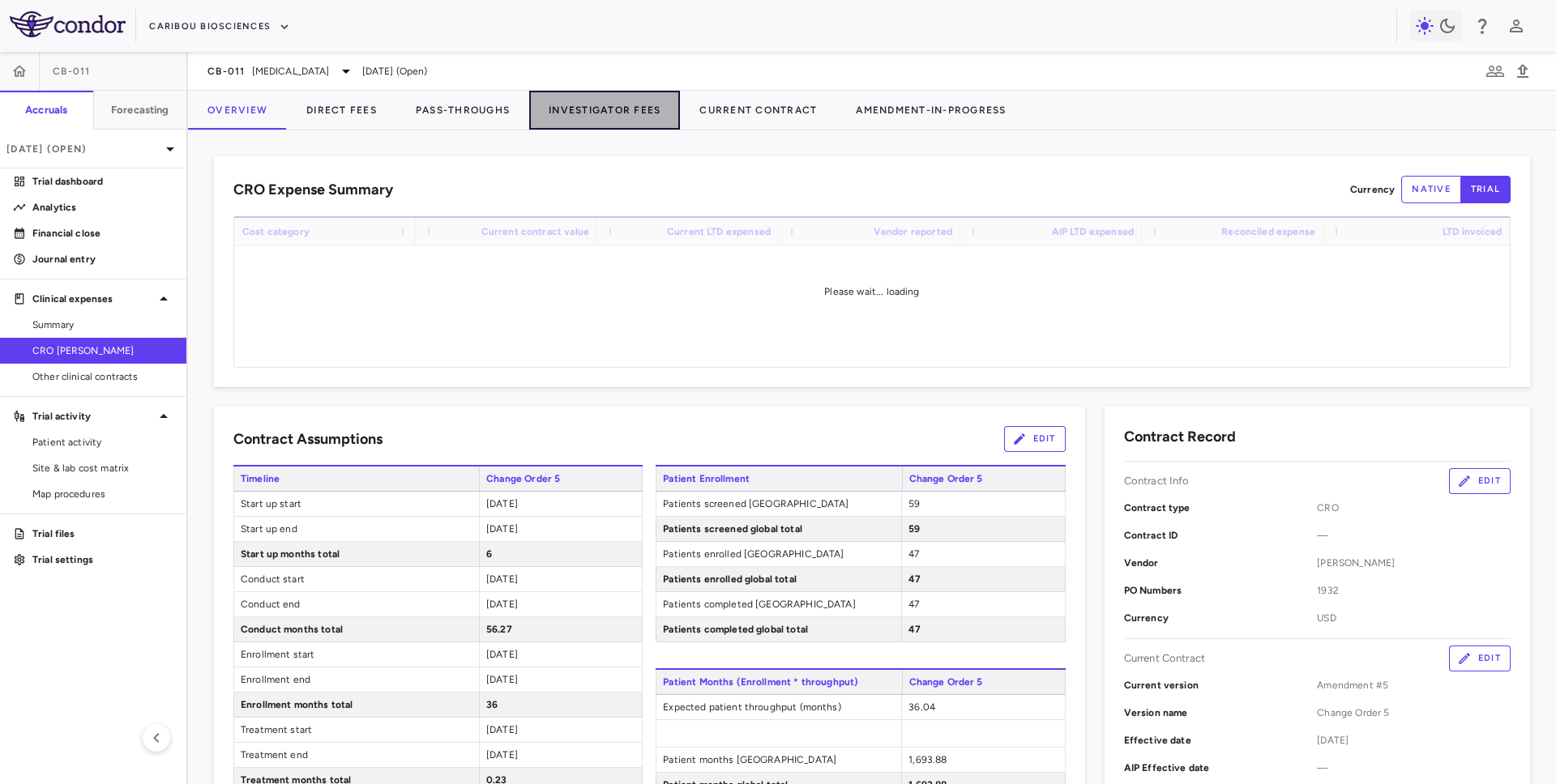
click at [566, 114] on button "Investigator Fees" at bounding box center [605, 110] width 151 height 39
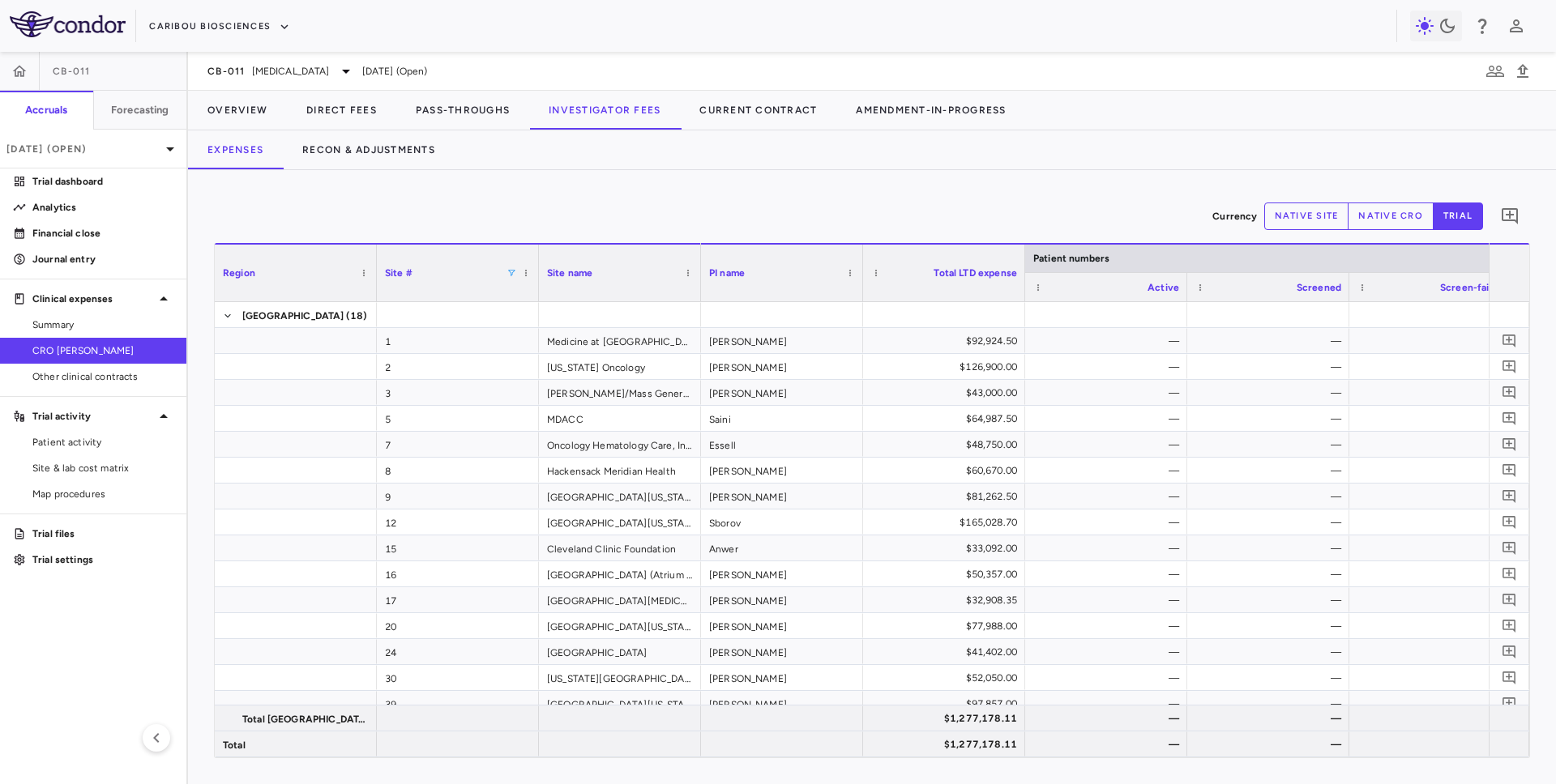
click at [512, 271] on span at bounding box center [512, 274] width 10 height 10
type input "*"
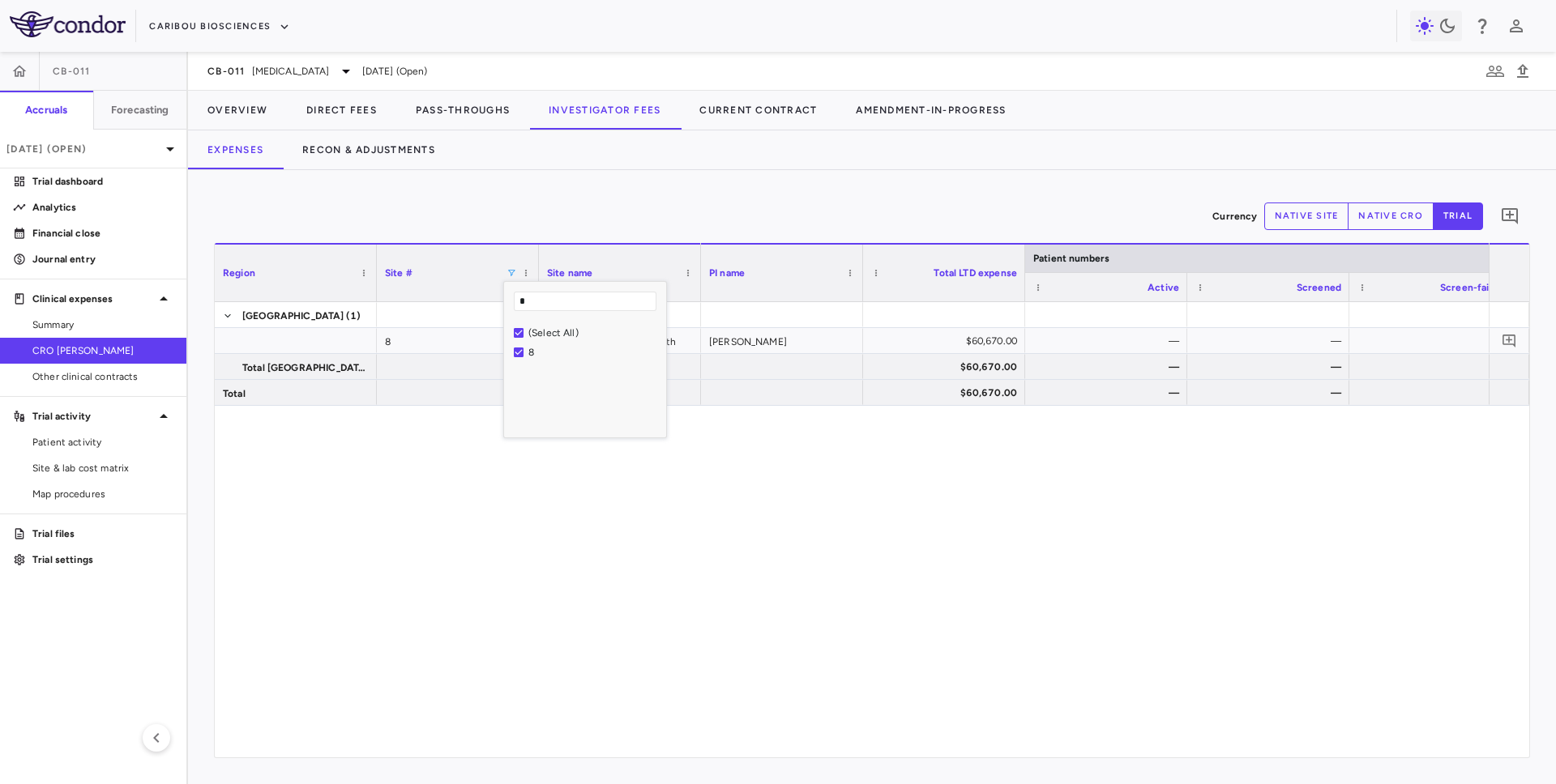
click at [894, 173] on div "Currency native site native cro trial 0 Press ENTER to sort. Press ALT DOWN to …" at bounding box center [871, 477] width 1368 height 614
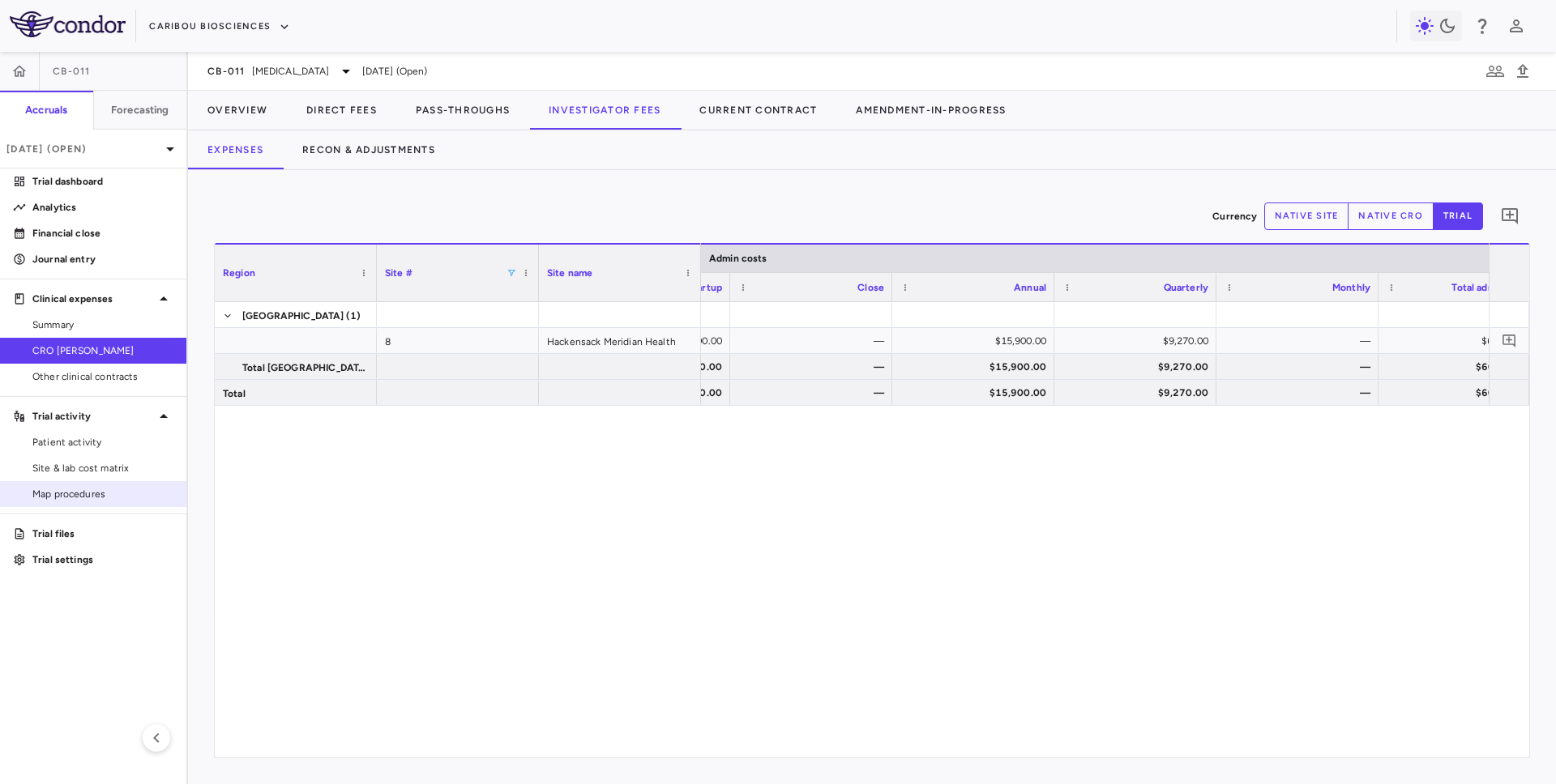
click at [134, 482] on link "Map procedures" at bounding box center [93, 494] width 187 height 25
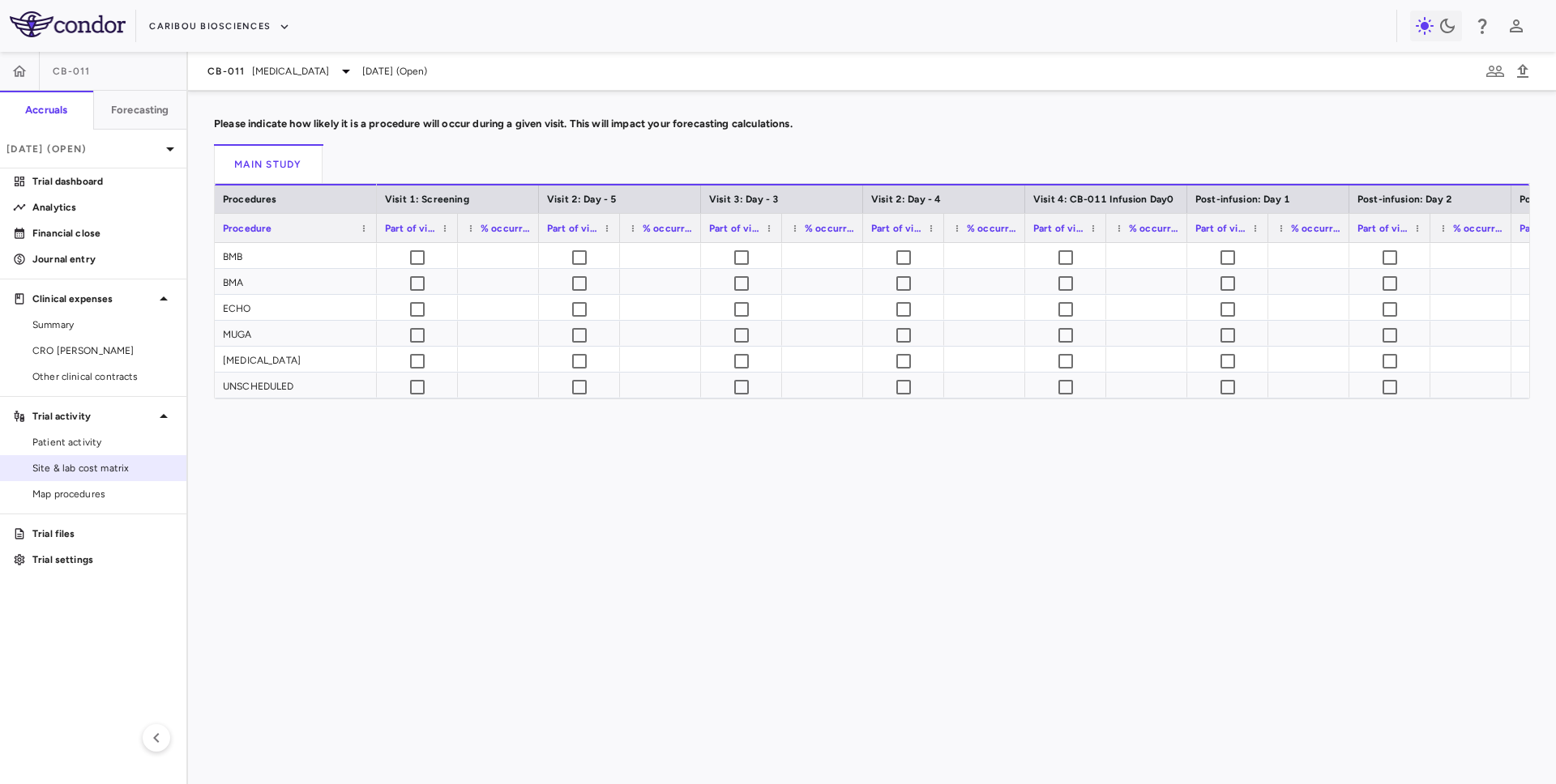
click at [134, 467] on span "Site & lab cost matrix" at bounding box center [103, 468] width 141 height 15
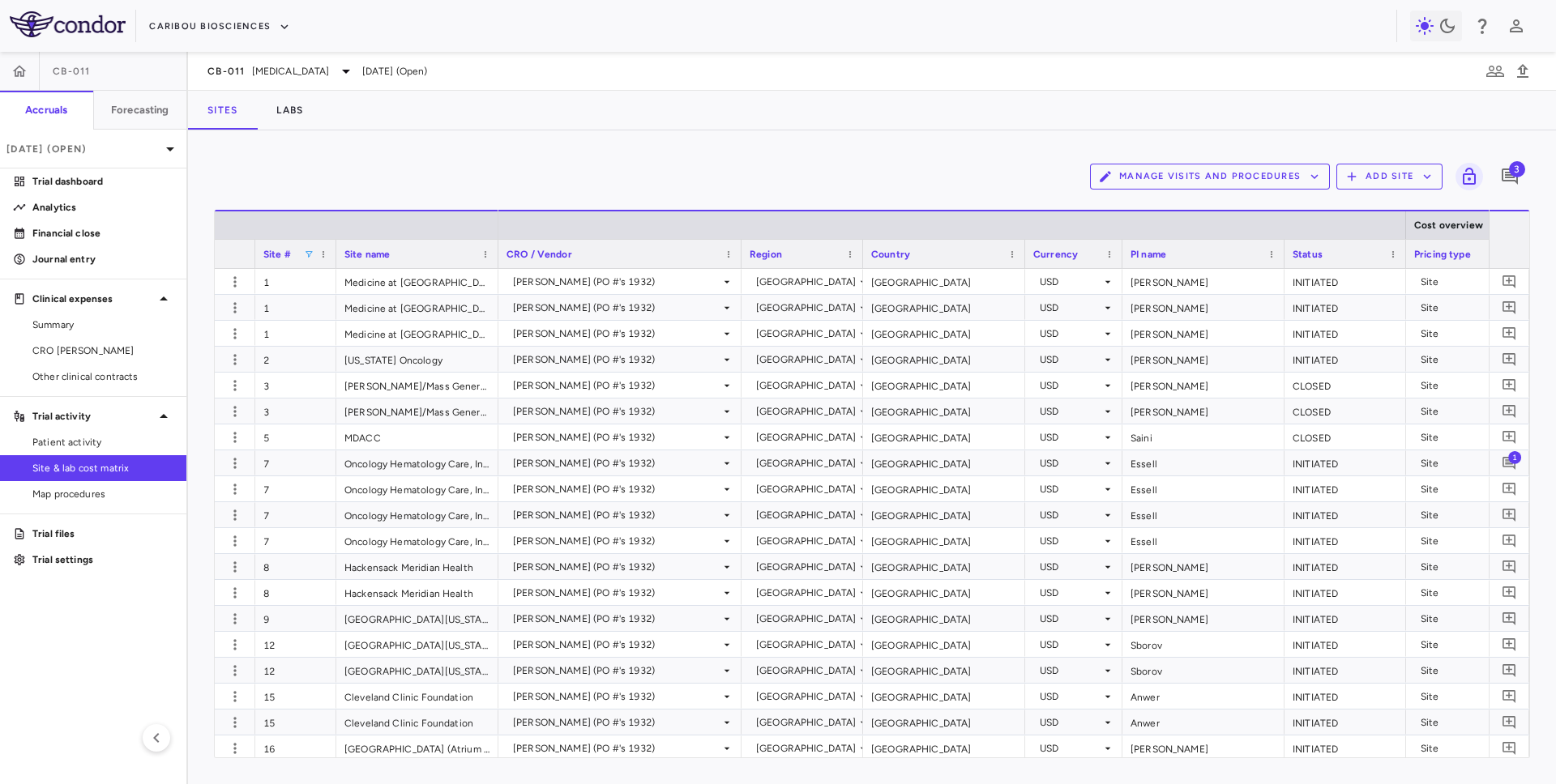
click at [304, 252] on span at bounding box center [309, 255] width 10 height 10
type input "*"
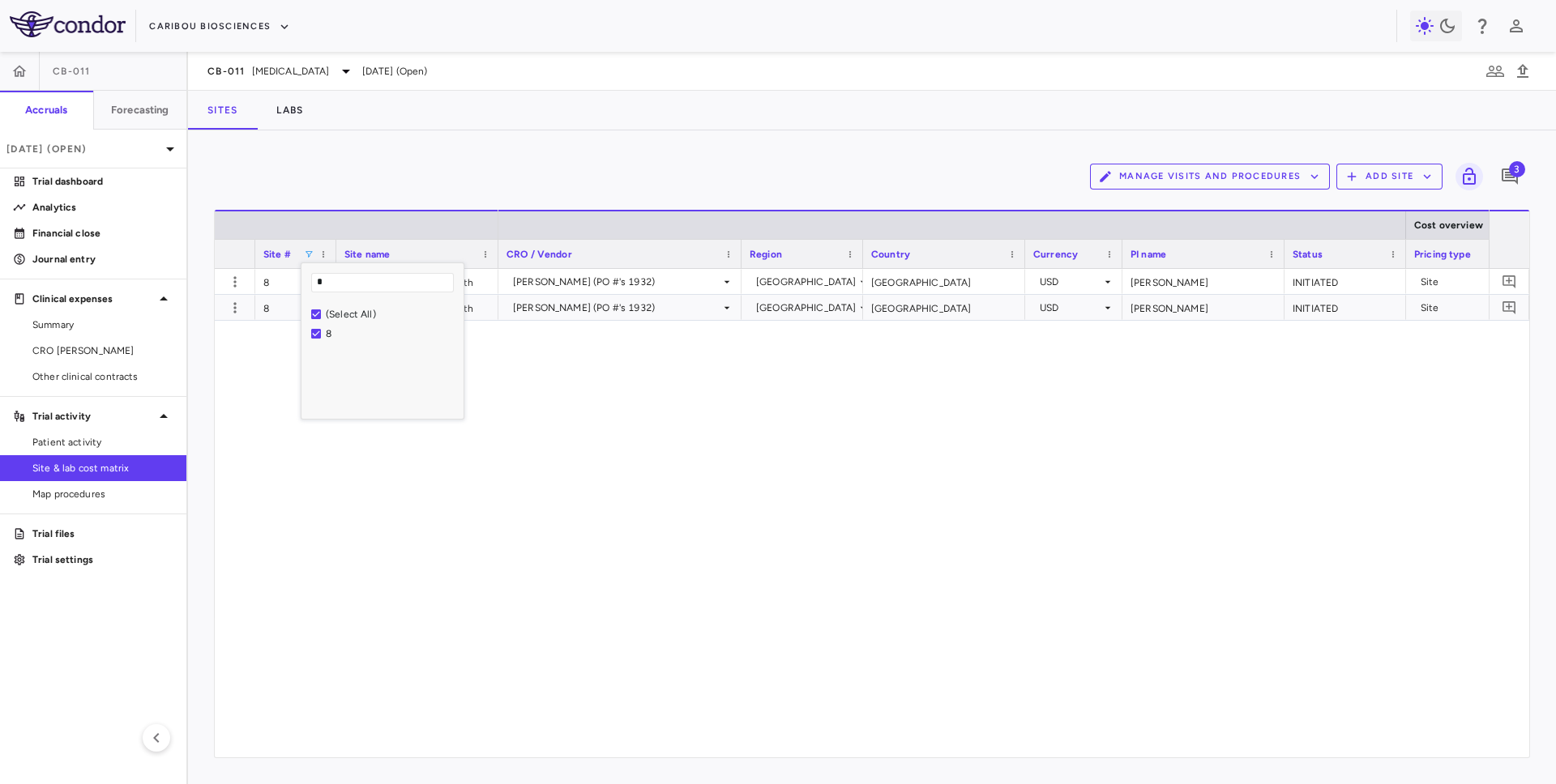
click at [567, 130] on div "Manage Visits and Procedures Add Site 3 Press ENTER to sort. Press ALT DOWN to …" at bounding box center [871, 457] width 1368 height 654
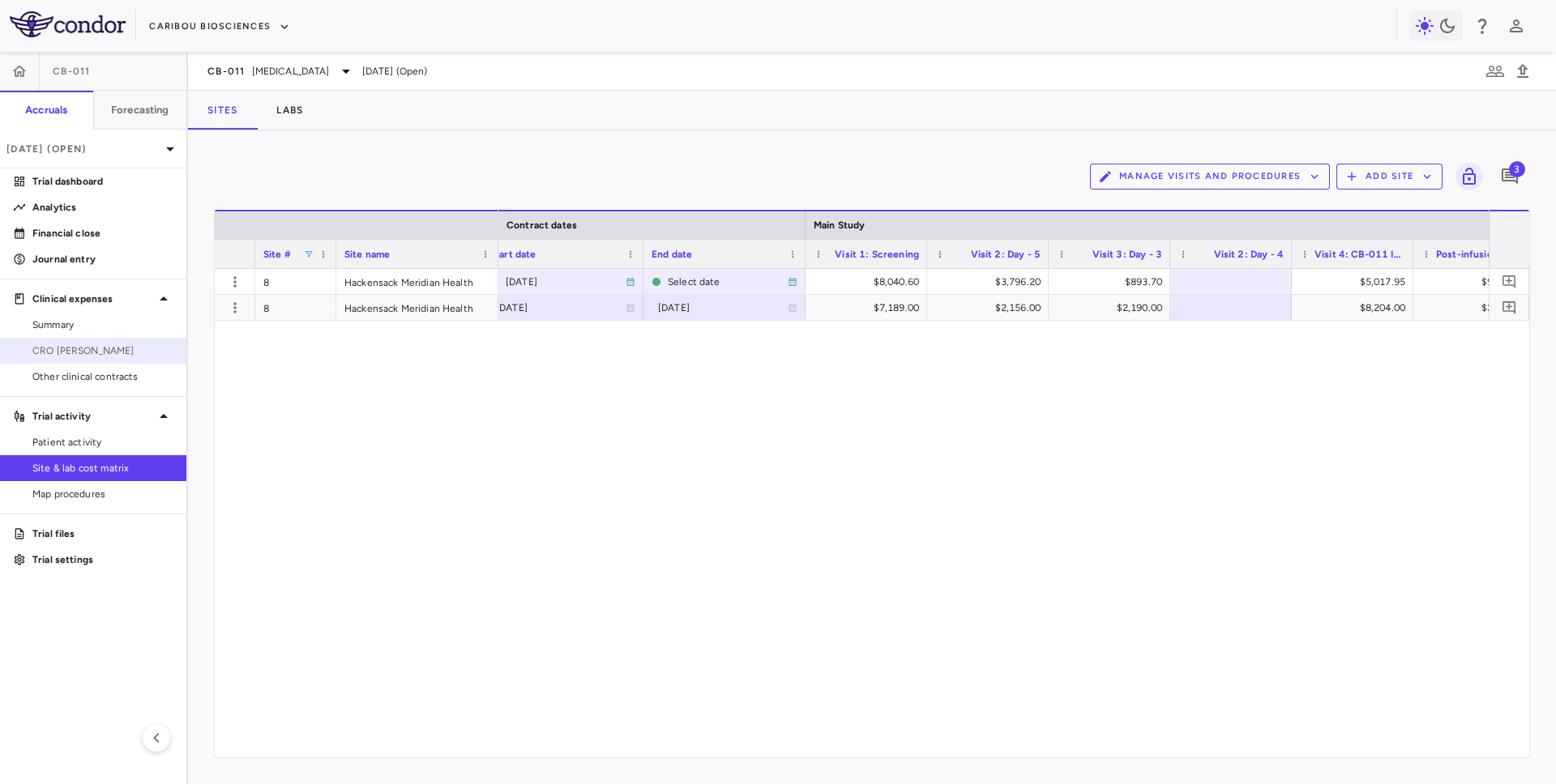
click at [85, 347] on span "CRO [PERSON_NAME]" at bounding box center [103, 351] width 141 height 15
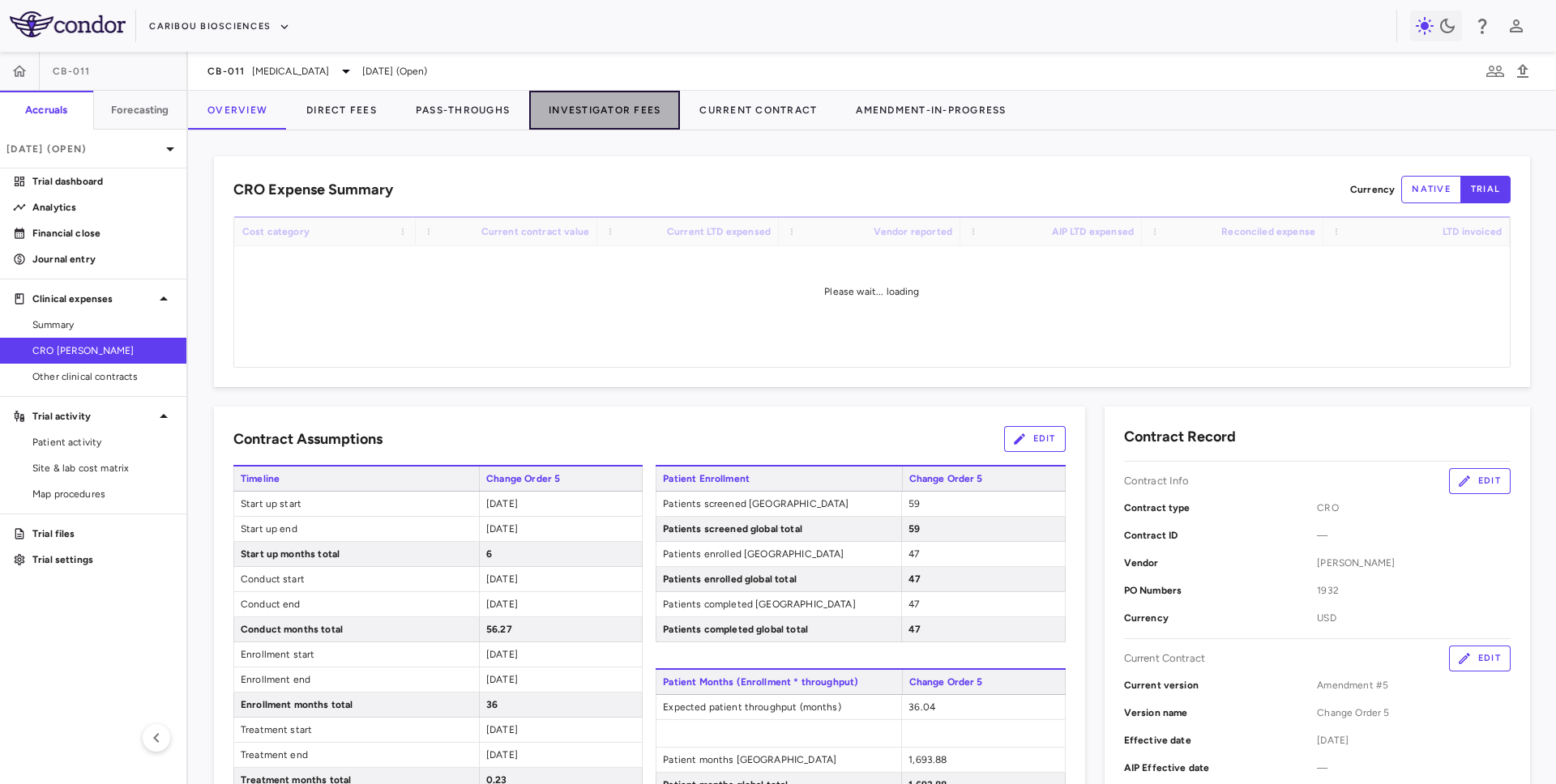
click at [554, 114] on button "Investigator Fees" at bounding box center [605, 110] width 151 height 39
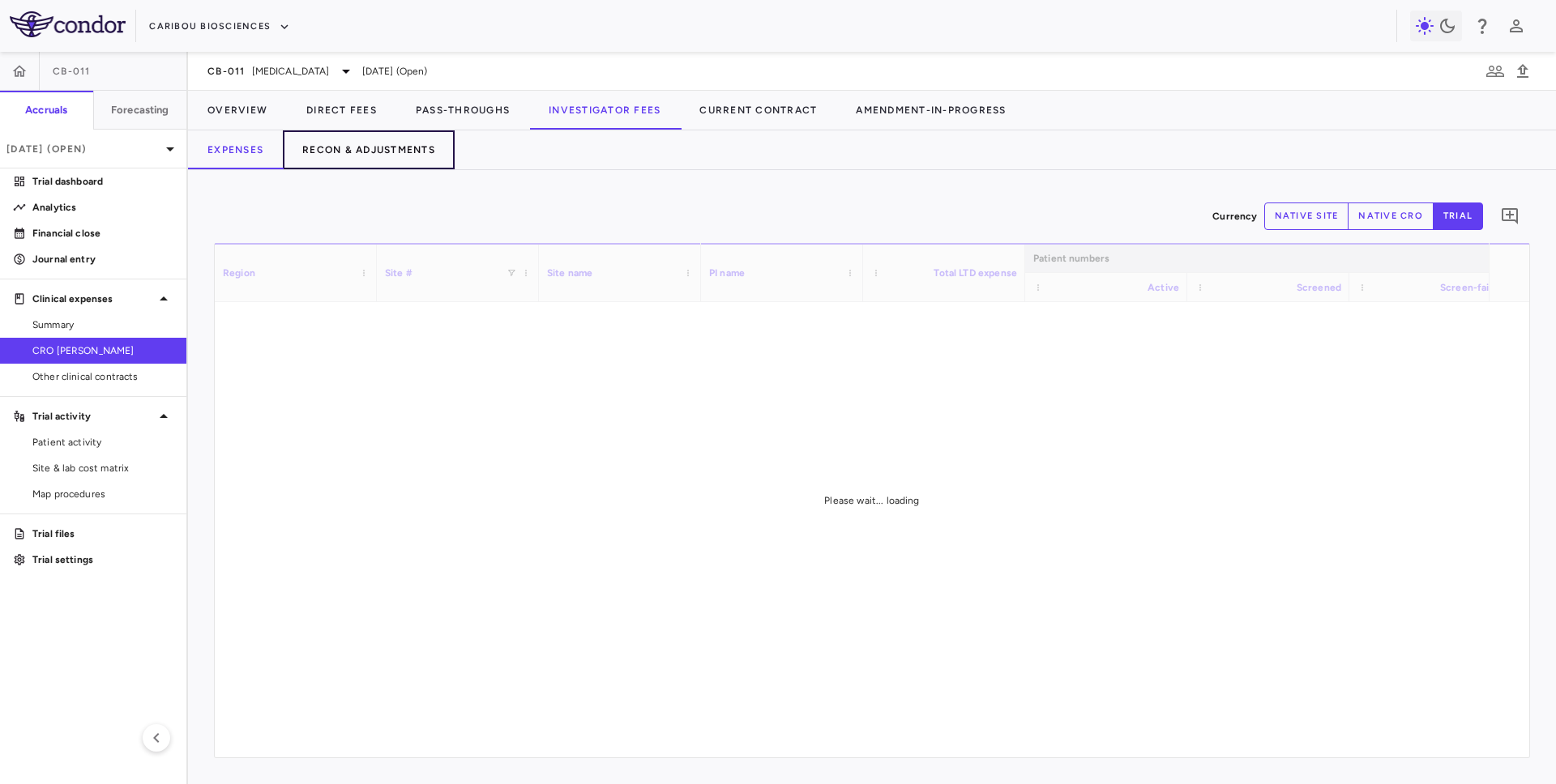
click at [403, 152] on button "Recon & Adjustments" at bounding box center [369, 149] width 172 height 39
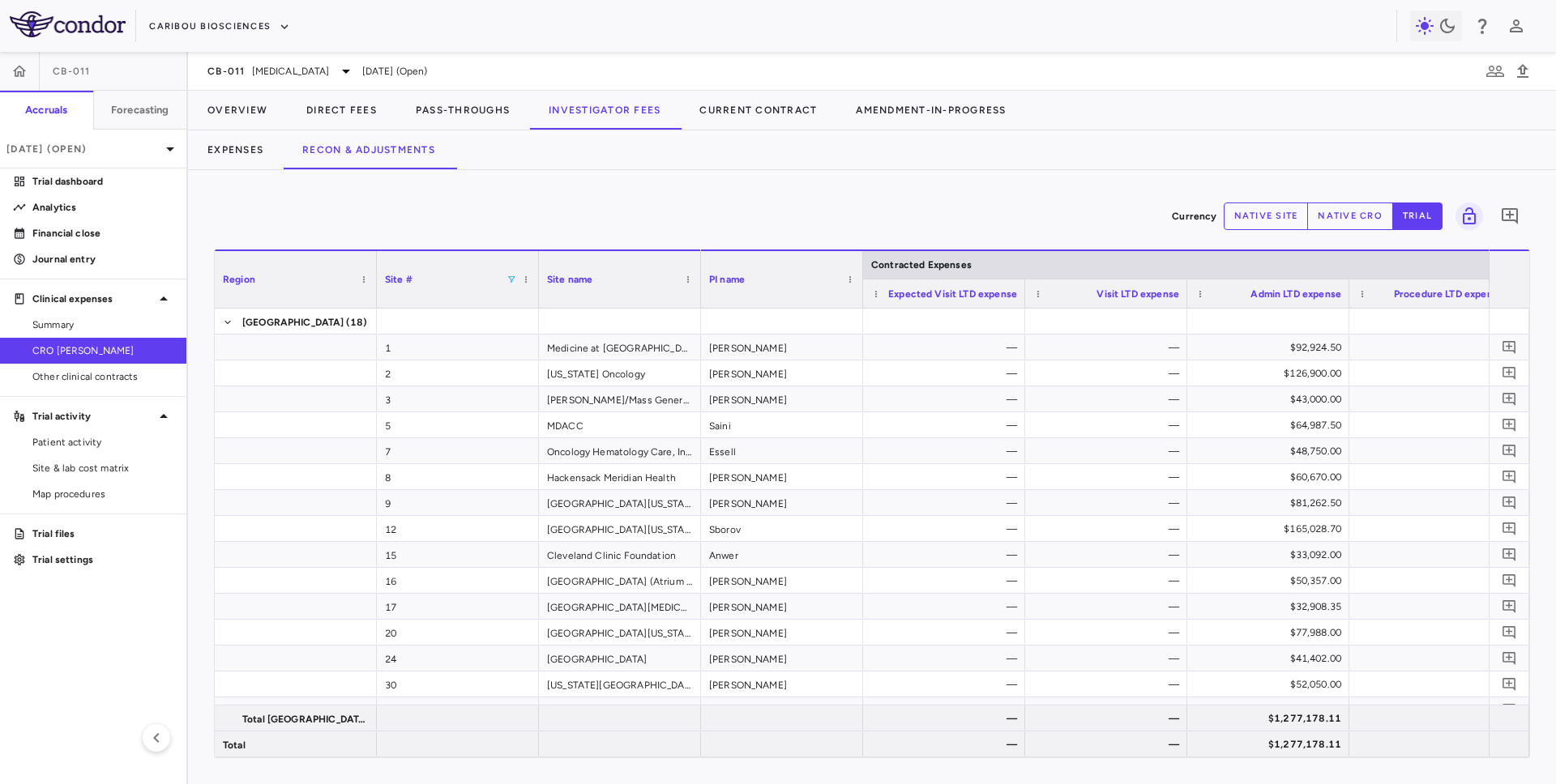
click at [508, 279] on span at bounding box center [512, 279] width 10 height 10
type input "*"
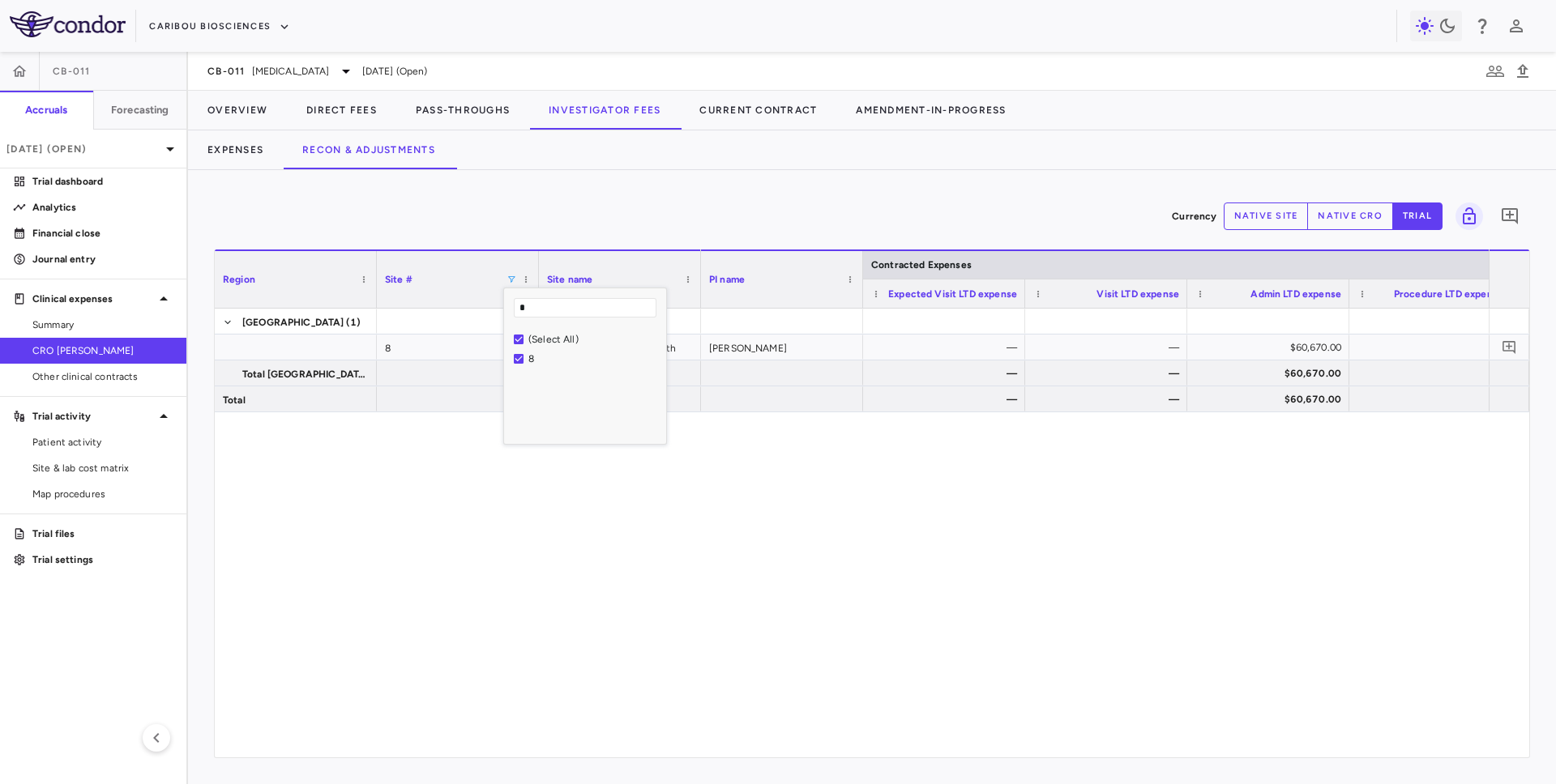
click at [785, 524] on div "[PERSON_NAME] — — $60,670.00 — $60,670.00 — — $60,670.00 — $60,670.00 — — $60,6…" at bounding box center [1095, 533] width 787 height 448
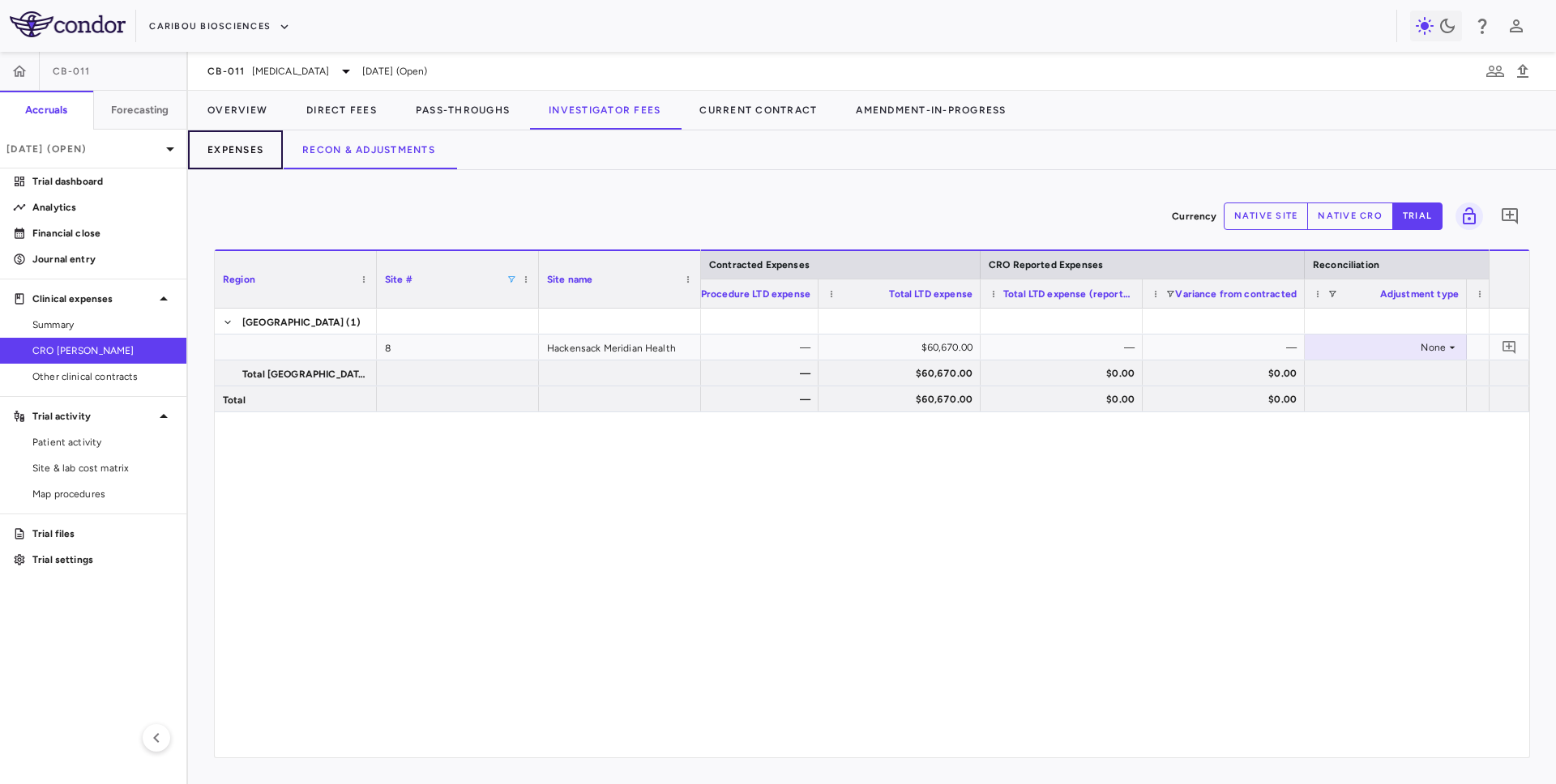
click at [245, 152] on button "Expenses" at bounding box center [235, 149] width 95 height 39
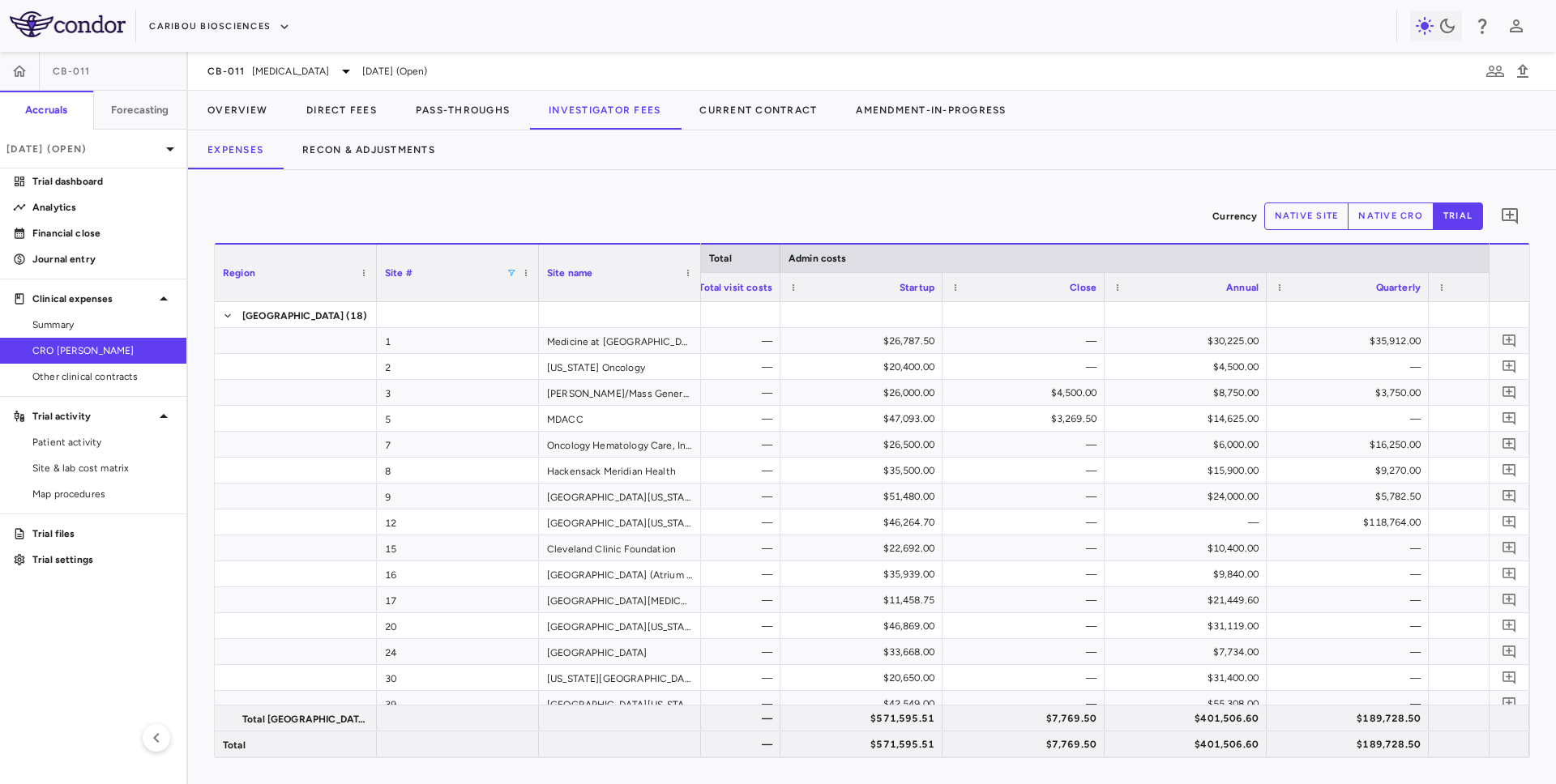
click at [506, 273] on div "Site #" at bounding box center [458, 273] width 146 height 56
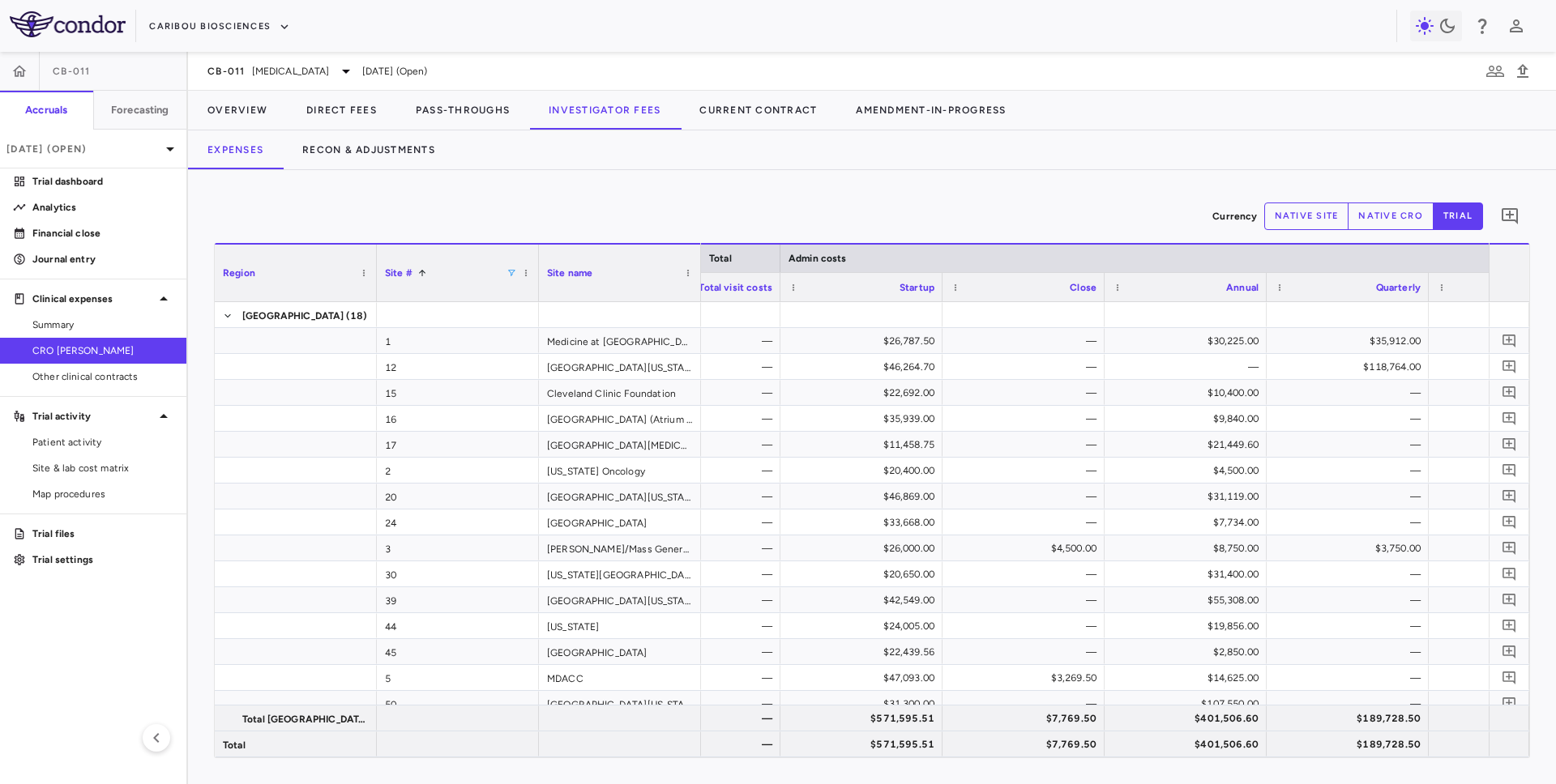
click at [512, 274] on span at bounding box center [512, 274] width 10 height 10
type input "*"
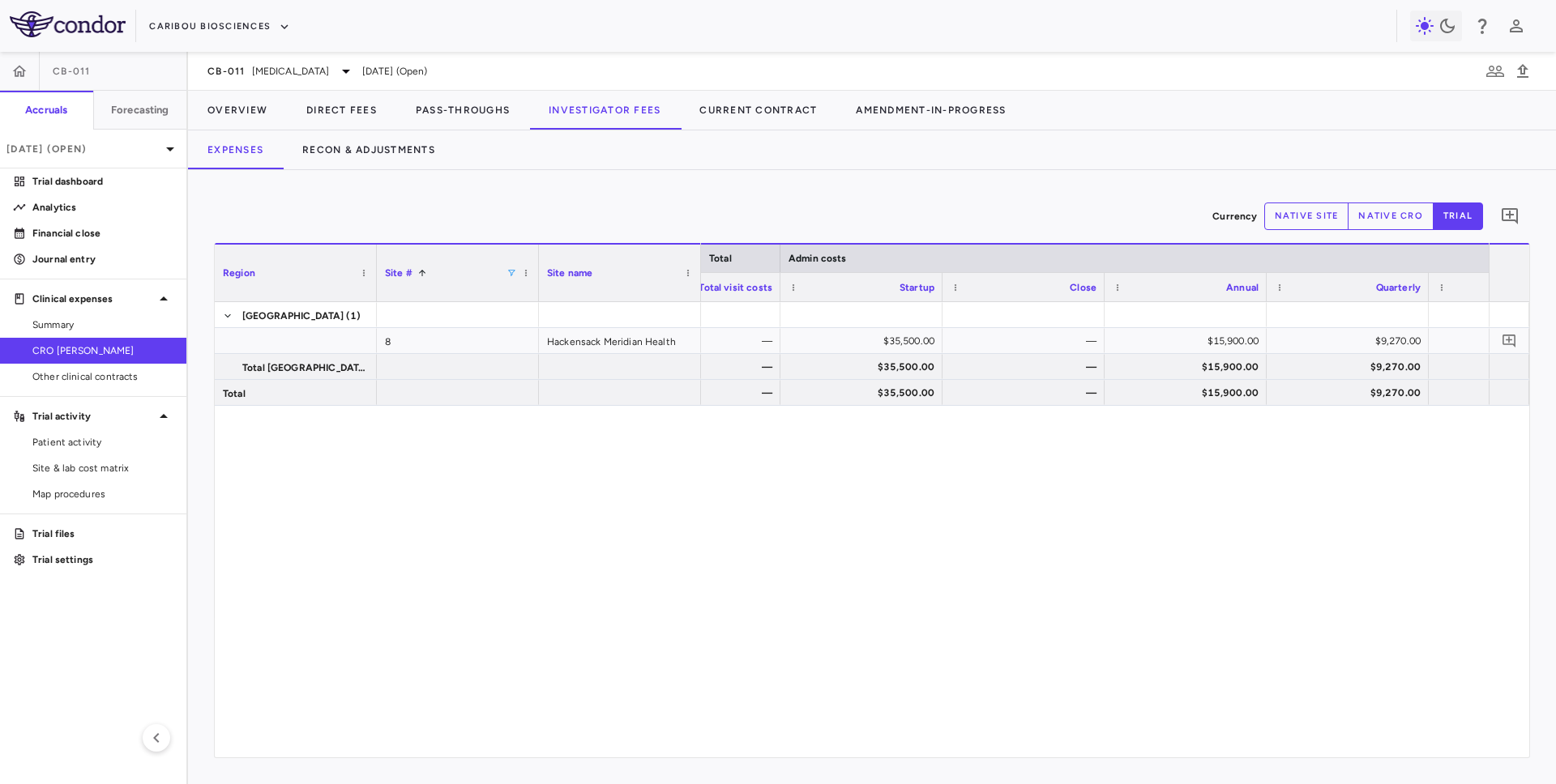
click at [986, 519] on div "— — $35,500.00 — $15,900.00 $9,270.00 — $60,670.00 — — $35,500.00 — $15,900.00 …" at bounding box center [1095, 529] width 787 height 455
click at [126, 467] on span "Site & lab cost matrix" at bounding box center [103, 468] width 141 height 15
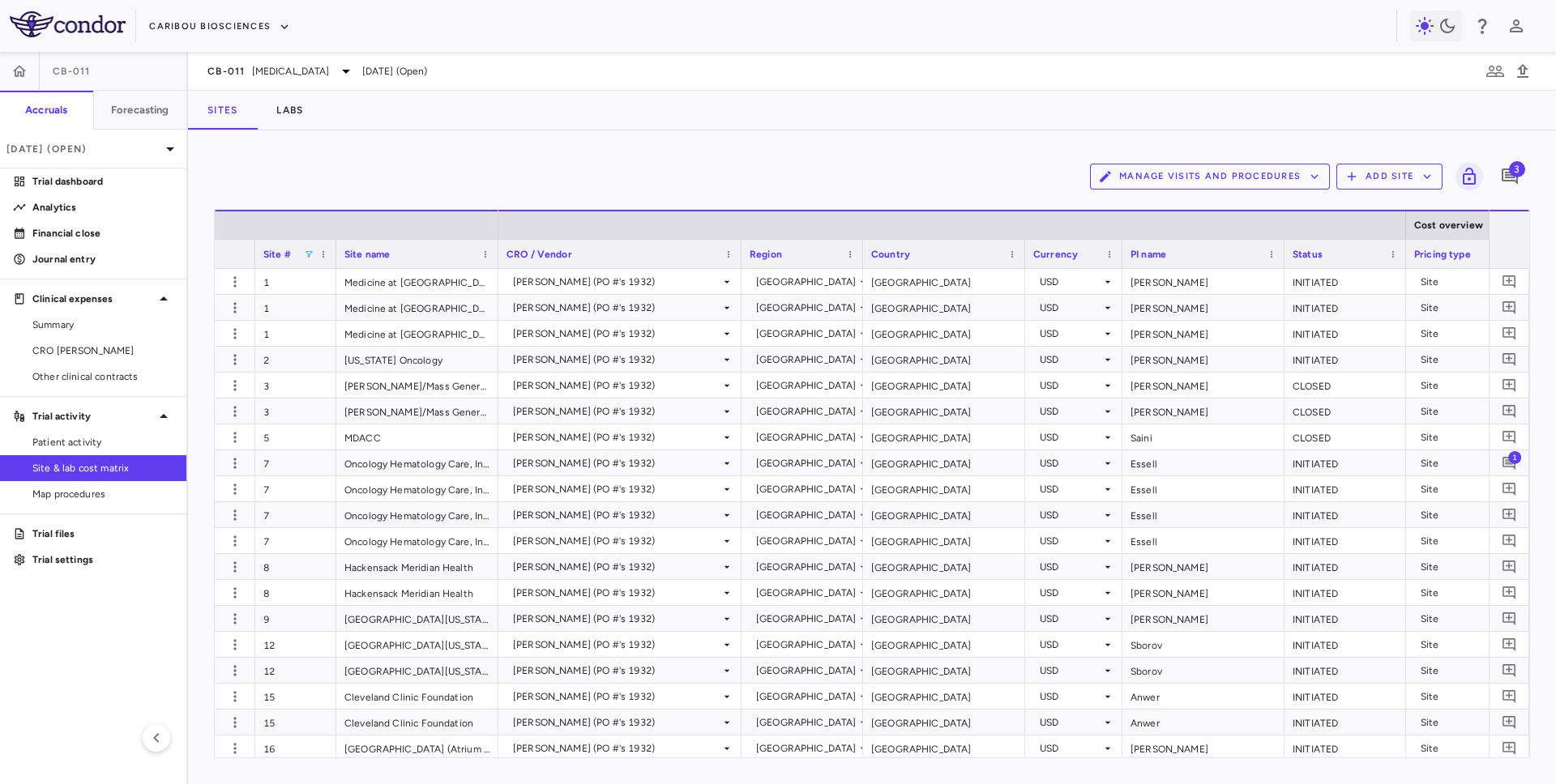
click at [309, 255] on span at bounding box center [309, 255] width 10 height 10
type input "*"
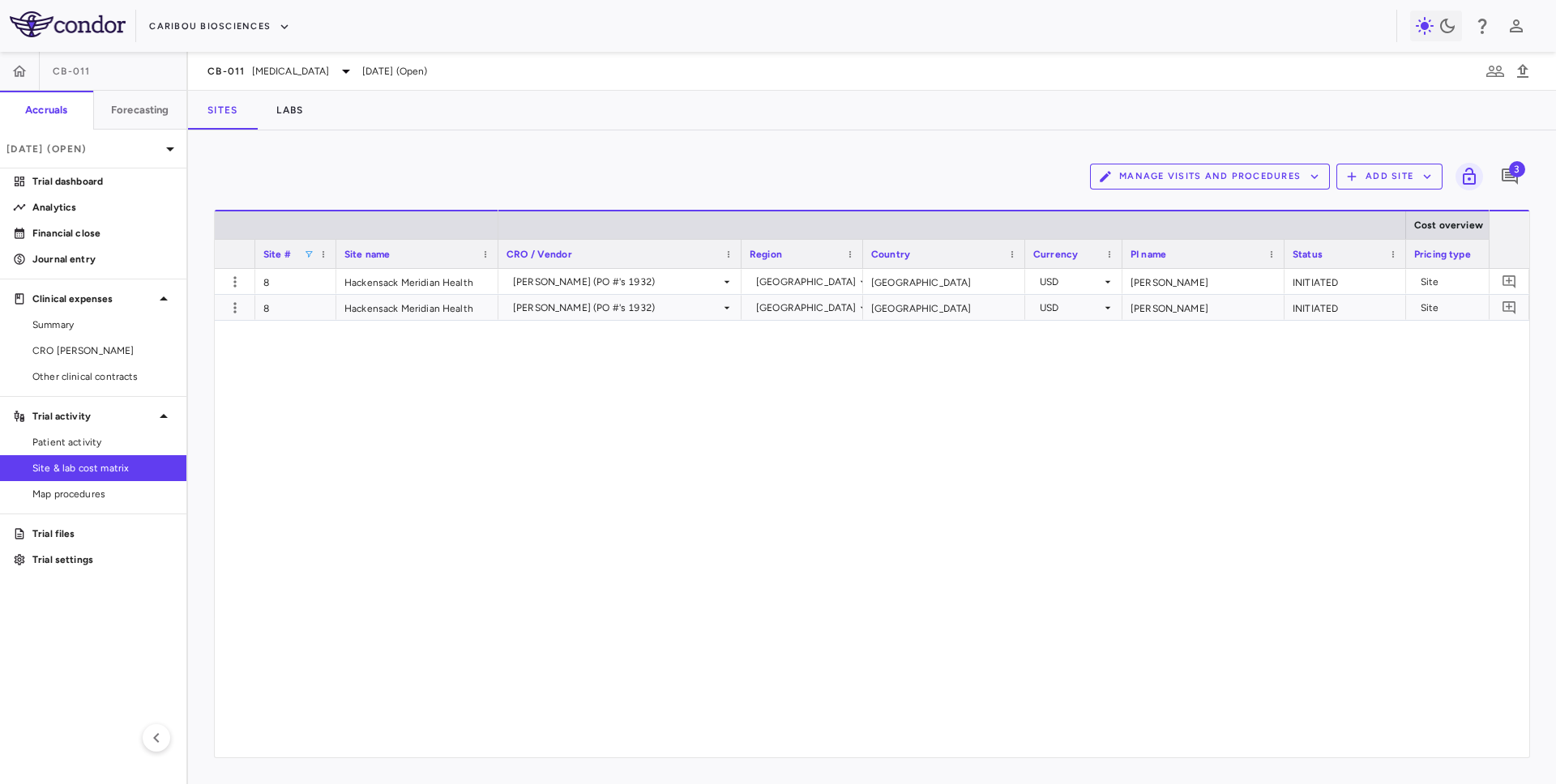
click at [698, 390] on div "[PERSON_NAME] (PO #'s 1932) [GEOGRAPHIC_DATA] [GEOGRAPHIC_DATA] USD [PERSON_NAM…" at bounding box center [994, 512] width 990 height 489
